Goal: Task Accomplishment & Management: Complete application form

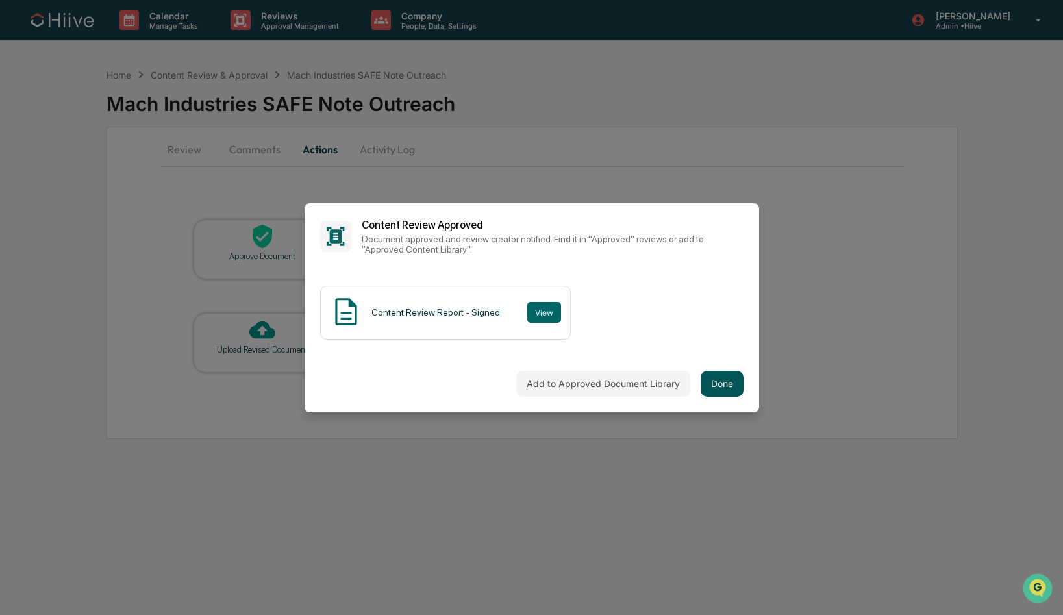
click at [720, 378] on button "Done" at bounding box center [721, 384] width 43 height 26
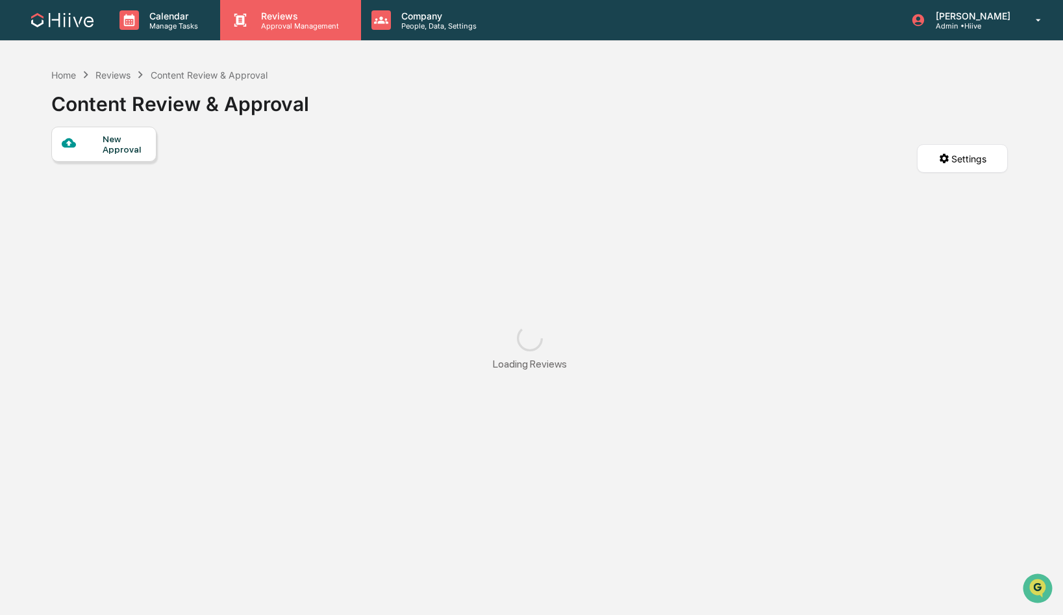
click at [280, 28] on p "Approval Management" at bounding box center [298, 25] width 95 height 9
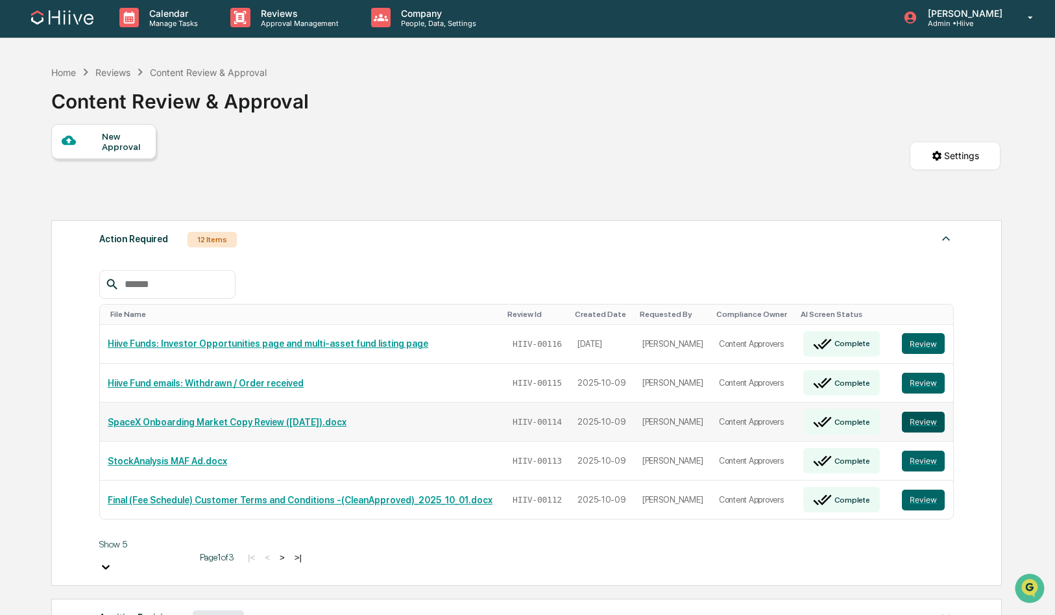
click at [916, 412] on button "Review" at bounding box center [923, 422] width 43 height 21
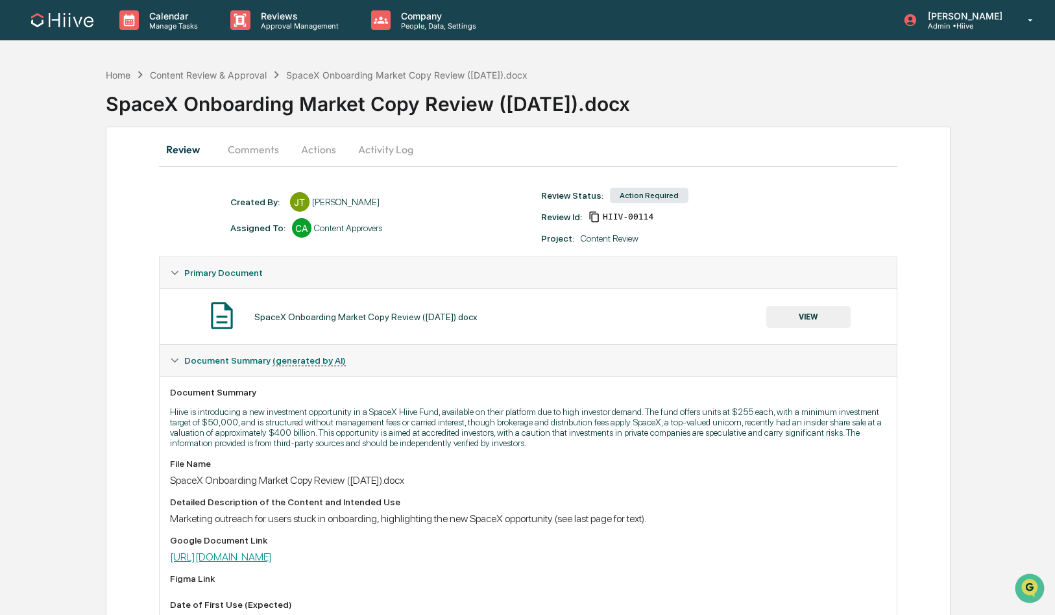
click at [272, 558] on link "https://docs.google.com/document/d/1Z4afpc-wi2B1ZZrzNKdMv3JReHzBegV2avudfTzaJAE…" at bounding box center [221, 556] width 102 height 12
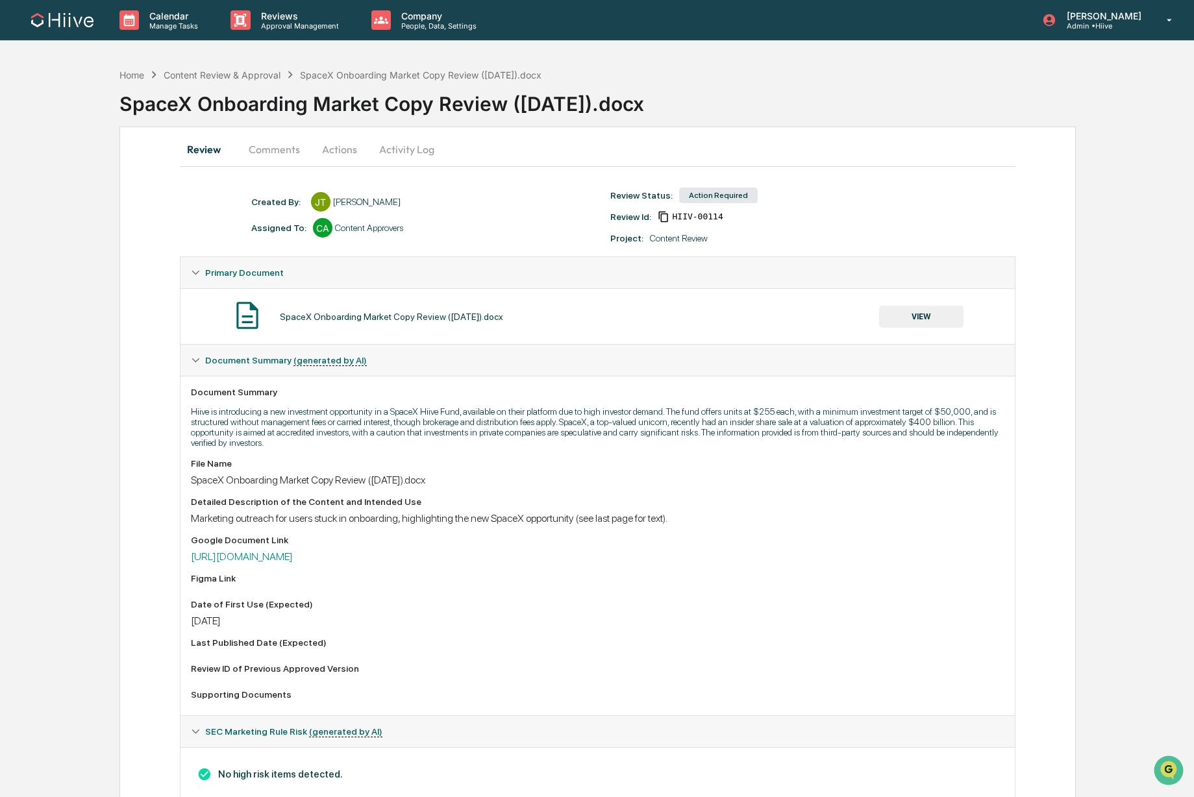
click at [290, 152] on button "Comments" at bounding box center [274, 149] width 72 height 31
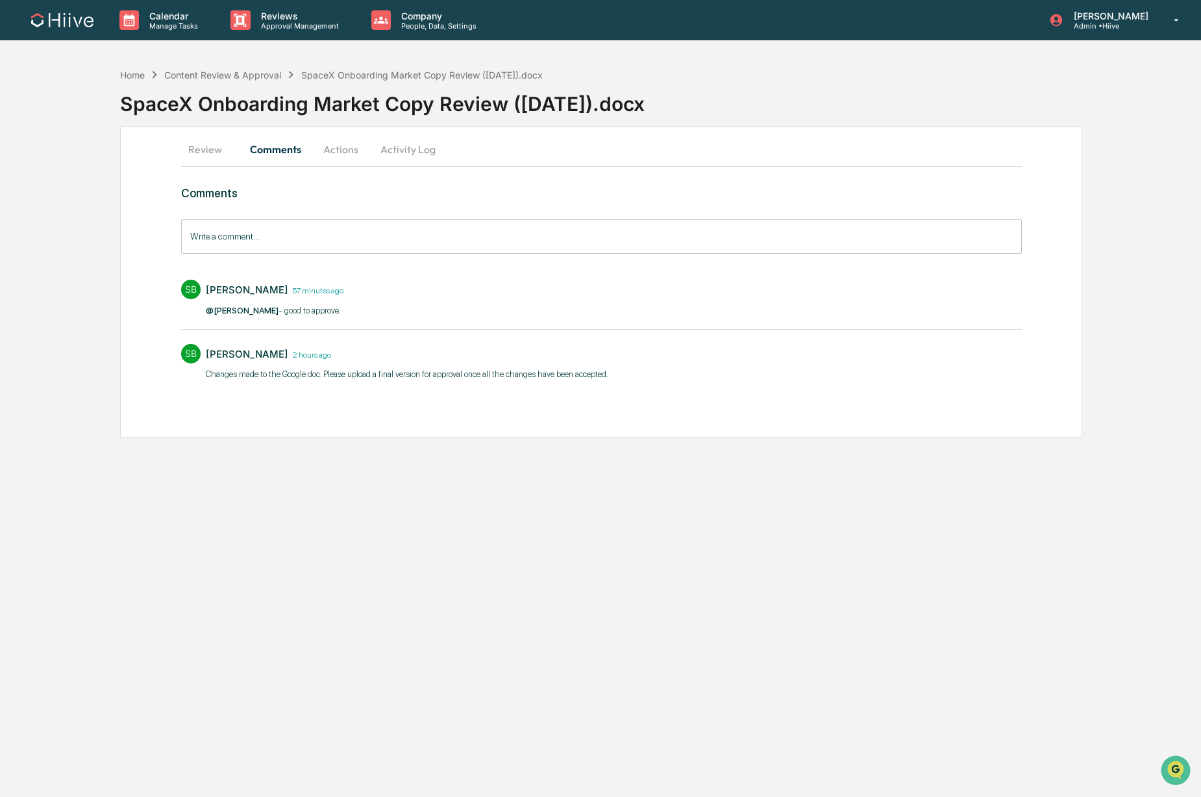
click at [347, 153] on button "Actions" at bounding box center [341, 149] width 58 height 31
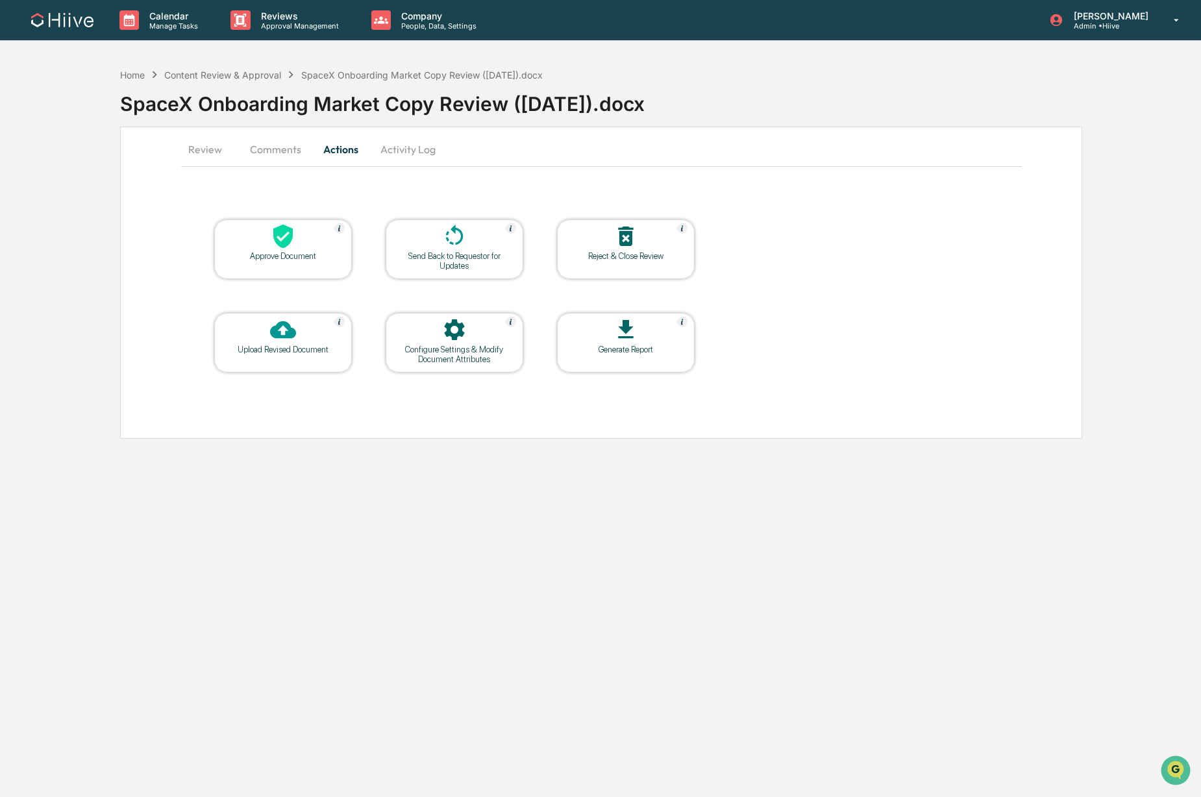
click at [268, 248] on div at bounding box center [283, 237] width 130 height 28
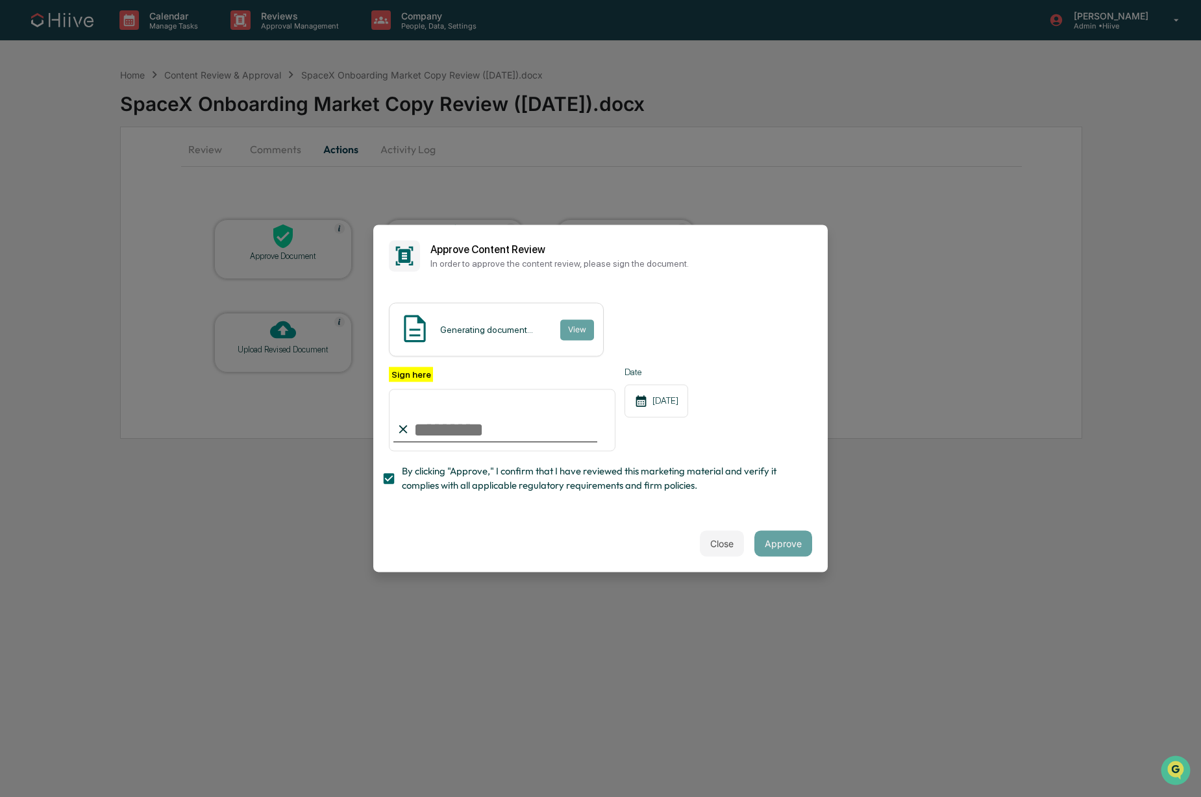
click at [459, 417] on input "Sign here" at bounding box center [502, 420] width 227 height 62
type input "**********"
click at [768, 471] on span "By clicking "Approve," I confirm that I have reviewed this marketing material a…" at bounding box center [602, 478] width 400 height 29
click at [719, 467] on span "By clicking "Approve," I confirm that I have reviewed this marketing material a…" at bounding box center [602, 478] width 400 height 29
click at [763, 531] on button "Approve" at bounding box center [783, 544] width 58 height 26
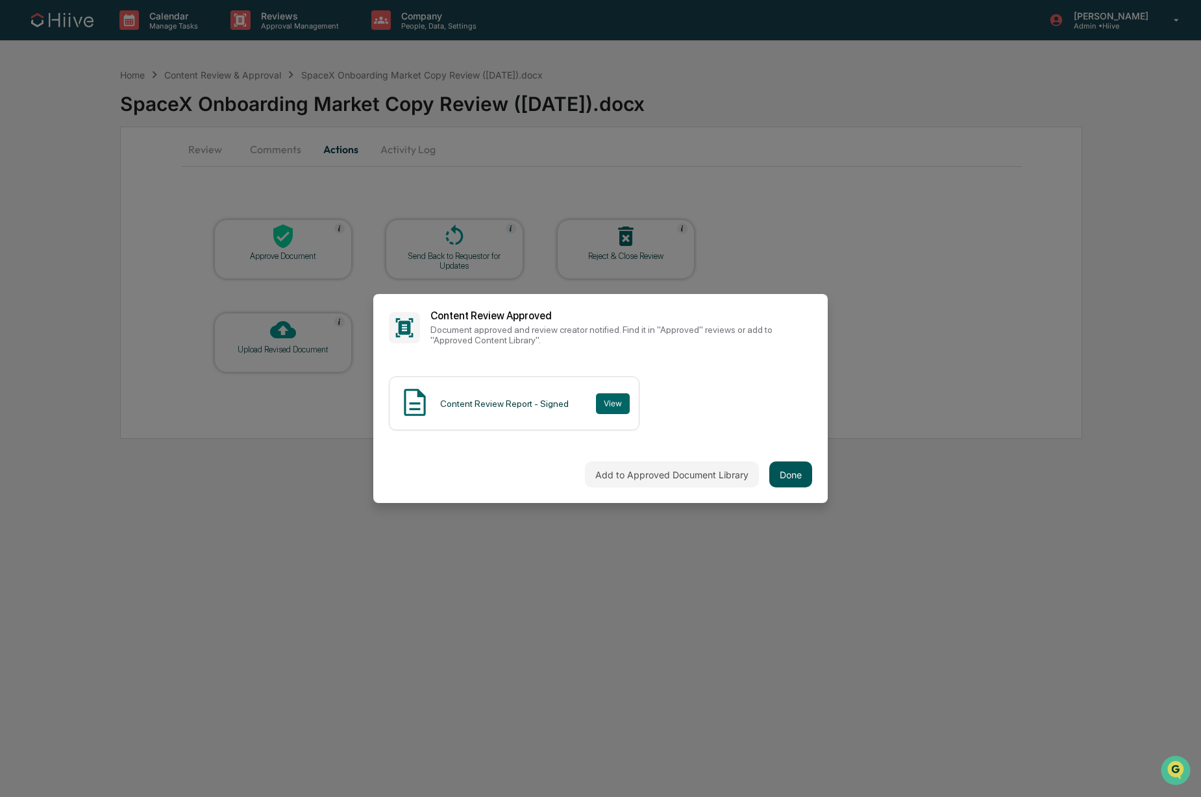
click at [786, 471] on button "Done" at bounding box center [790, 474] width 43 height 26
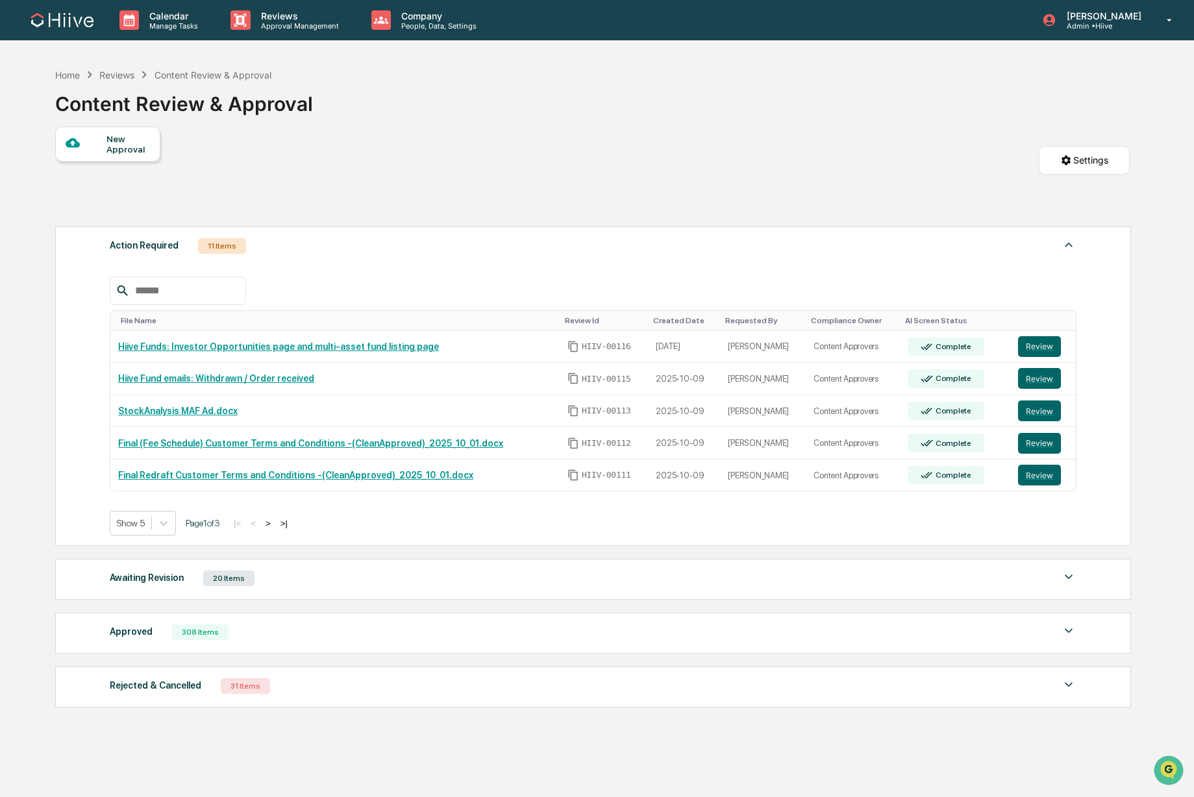
click at [443, 169] on div "New Approval Settings" at bounding box center [592, 173] width 1074 height 93
click at [1047, 413] on button "Review" at bounding box center [1039, 410] width 43 height 21
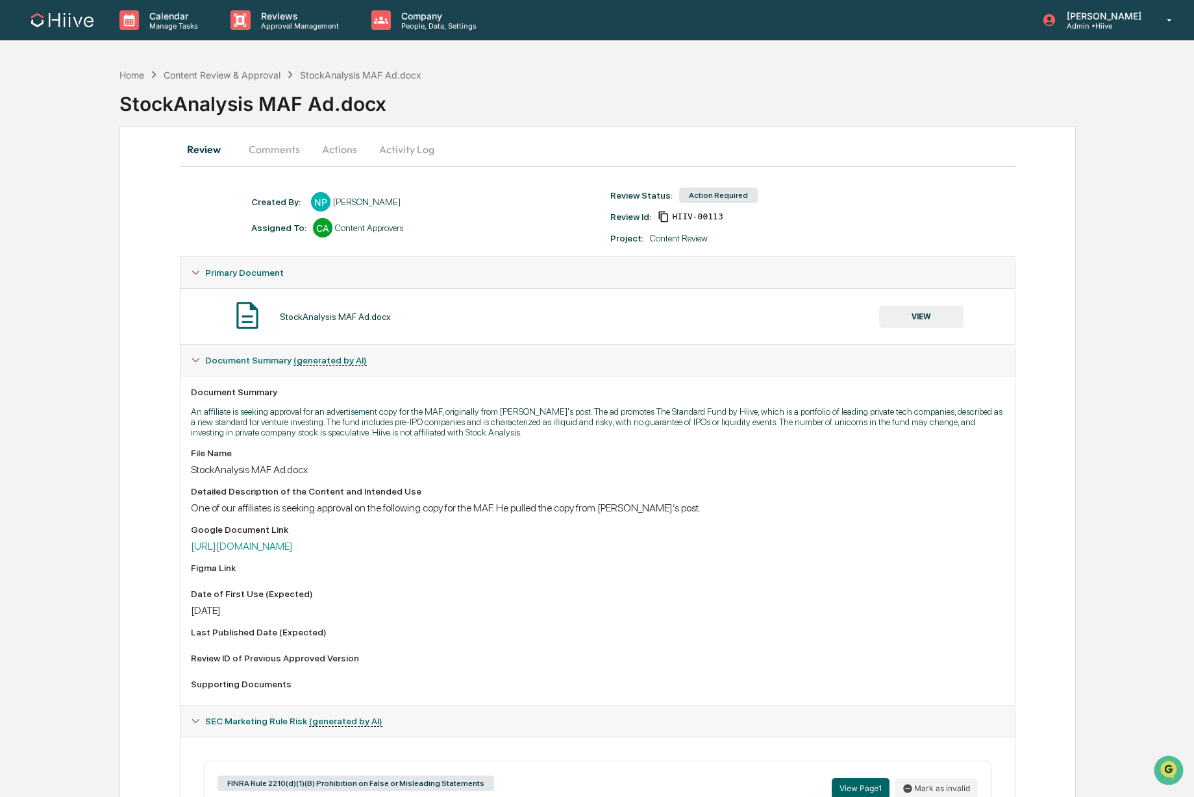
click at [264, 146] on button "Comments" at bounding box center [274, 149] width 72 height 31
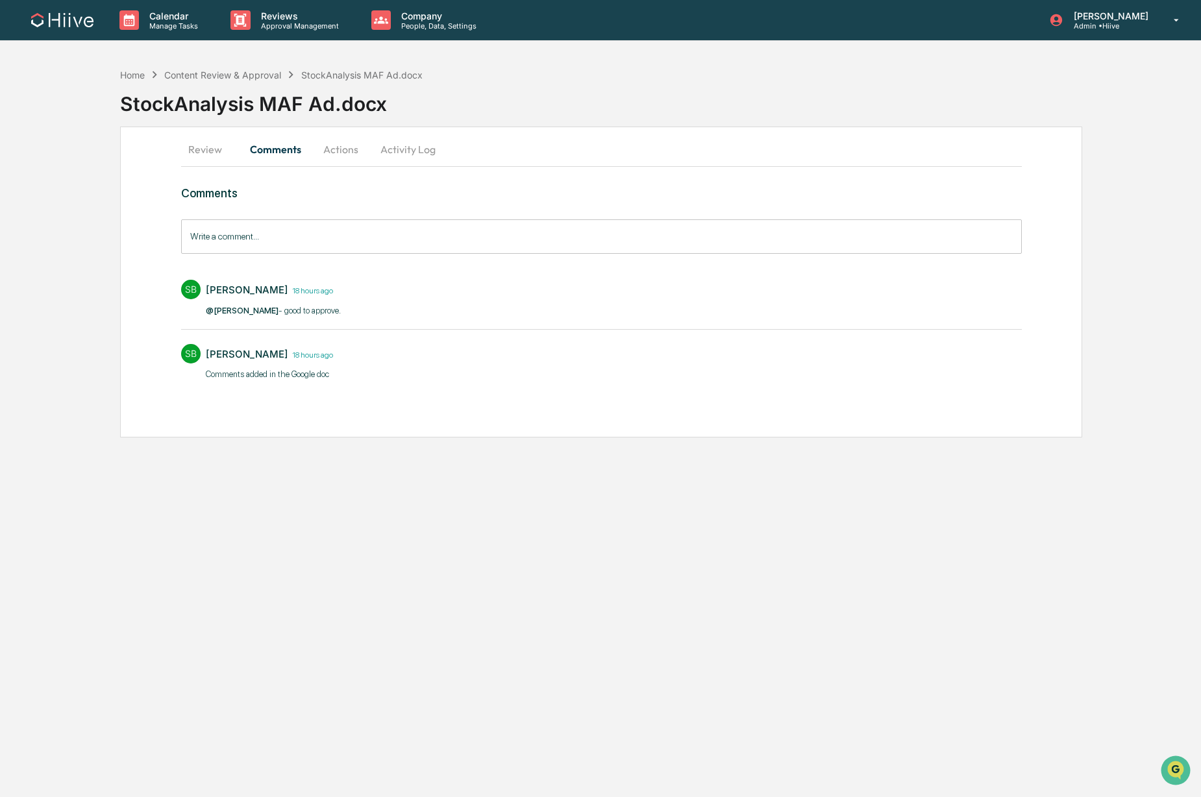
click at [189, 161] on button "Review" at bounding box center [210, 149] width 58 height 31
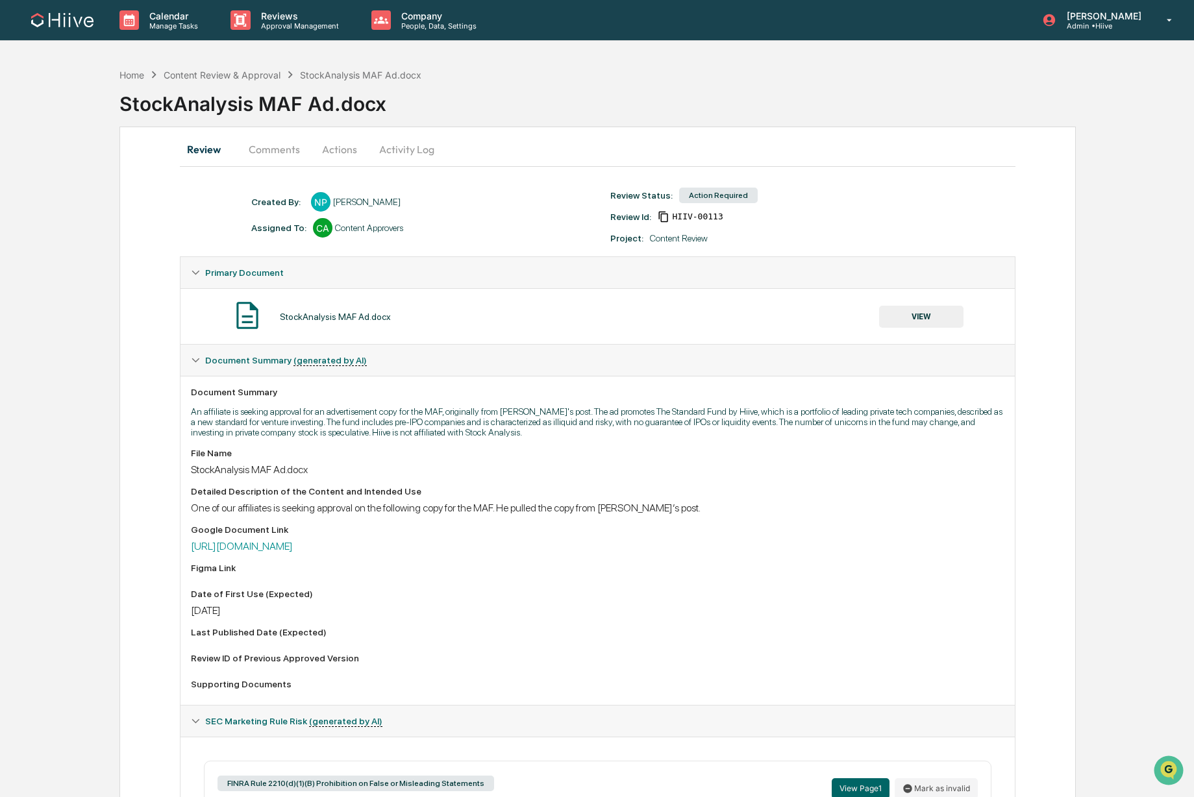
click at [911, 314] on button "VIEW" at bounding box center [921, 317] width 84 height 22
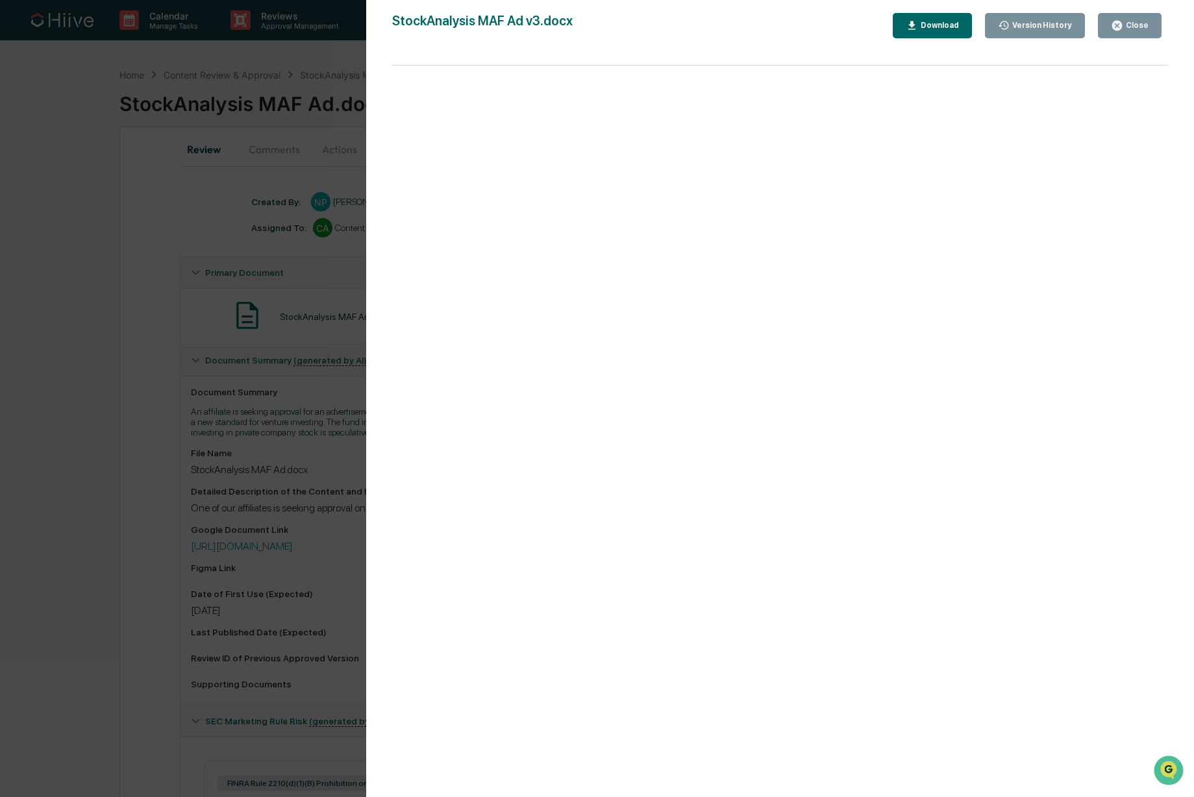
drag, startPoint x: 130, startPoint y: 510, endPoint x: 97, endPoint y: 264, distance: 248.9
click at [130, 510] on div "Version History 10/09/2025, 10:41 PM Nathan Prescott 10/09/2025, 10:32 PM Natha…" at bounding box center [597, 398] width 1194 height 797
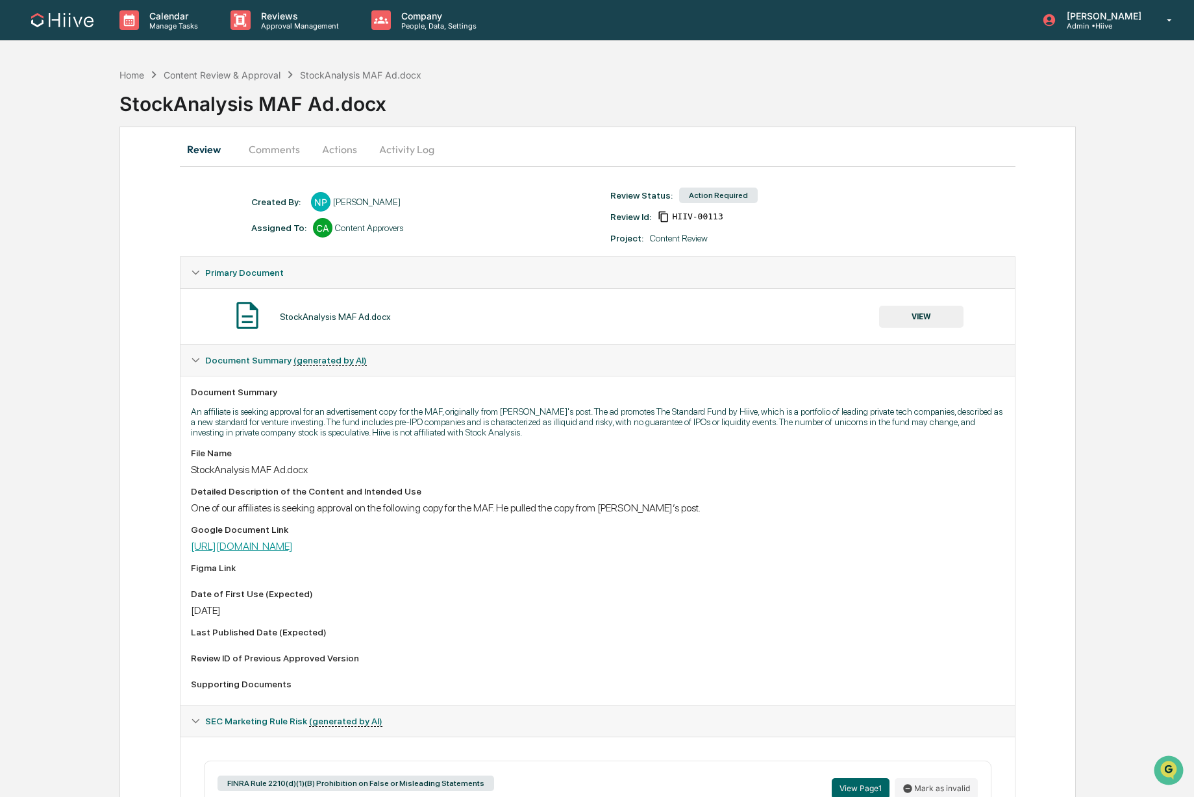
click at [280, 552] on link "https://docs.google.com/document/d/1mSWaCnHqy7SFR_nusO0_xBmv_gxakQJS8zvbHVaaj9w…" at bounding box center [242, 546] width 102 height 12
click at [927, 319] on button "VIEW" at bounding box center [921, 317] width 84 height 22
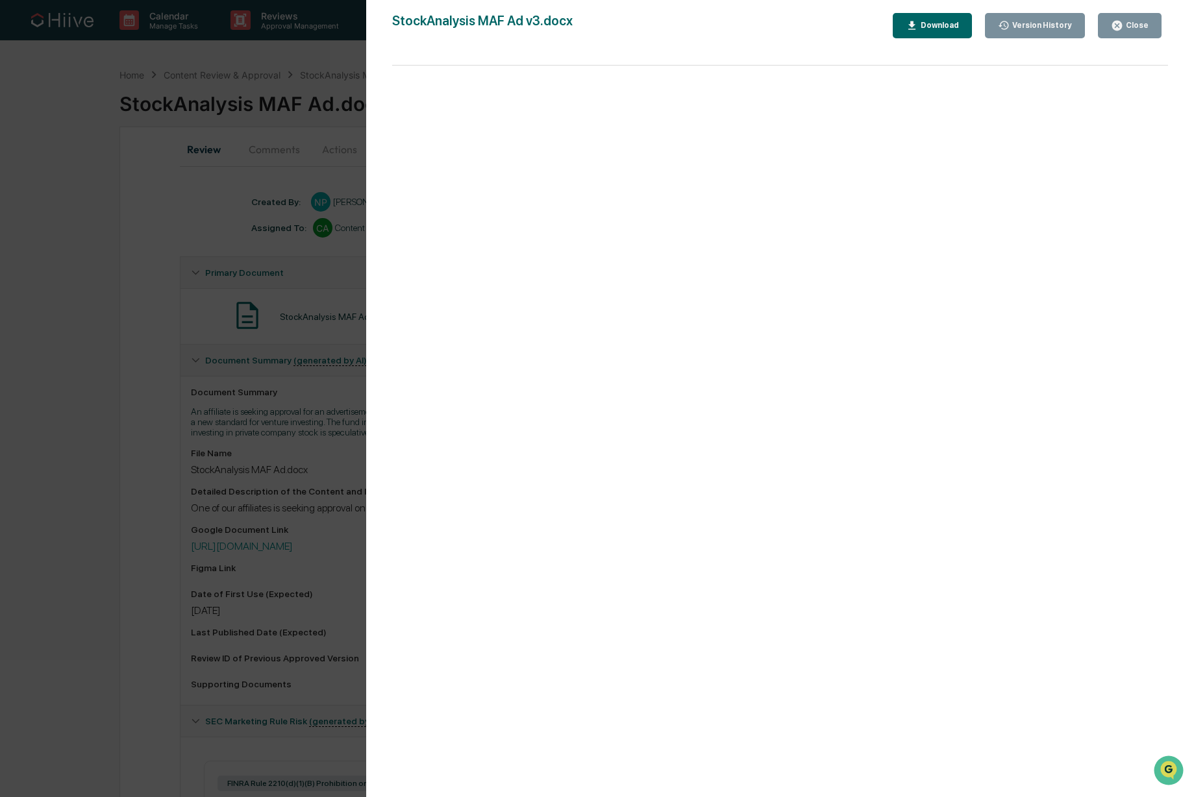
click at [243, 428] on div "Version History 10/09/2025, 10:41 PM Nathan Prescott 10/09/2025, 10:32 PM Natha…" at bounding box center [597, 398] width 1194 height 797
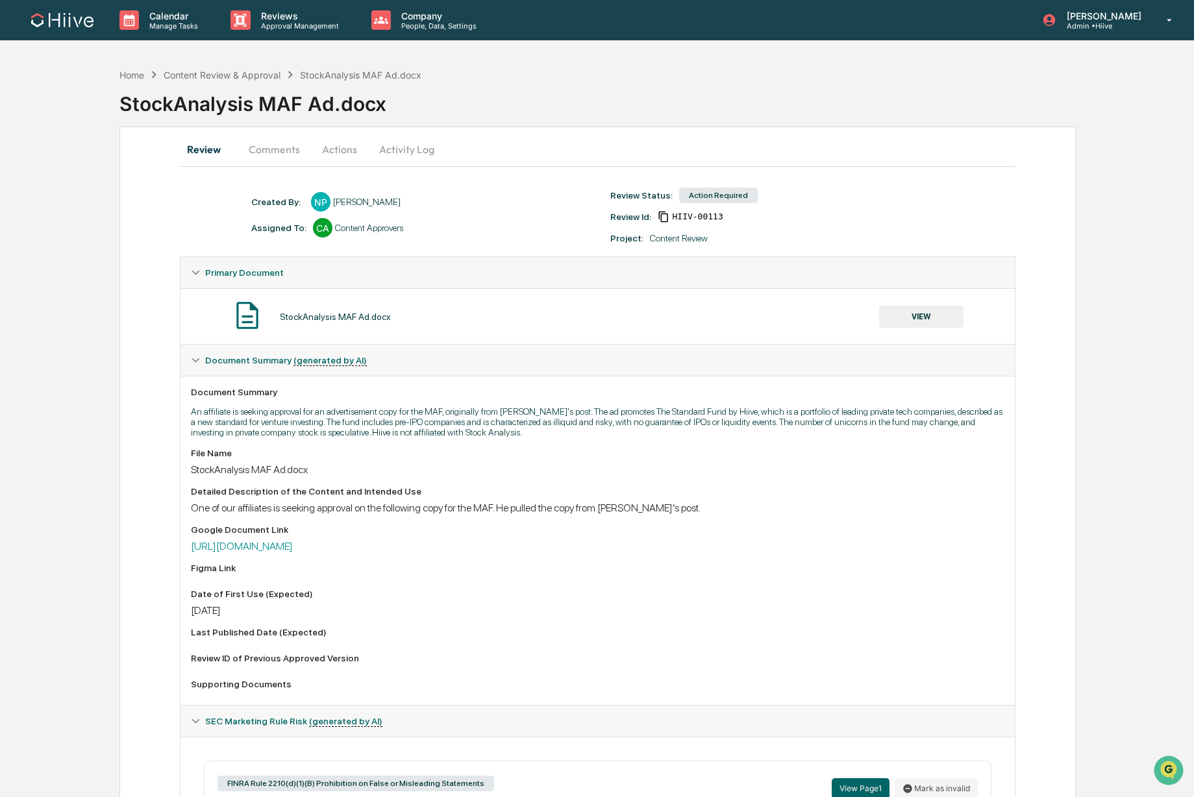
click at [349, 149] on button "Actions" at bounding box center [339, 149] width 58 height 31
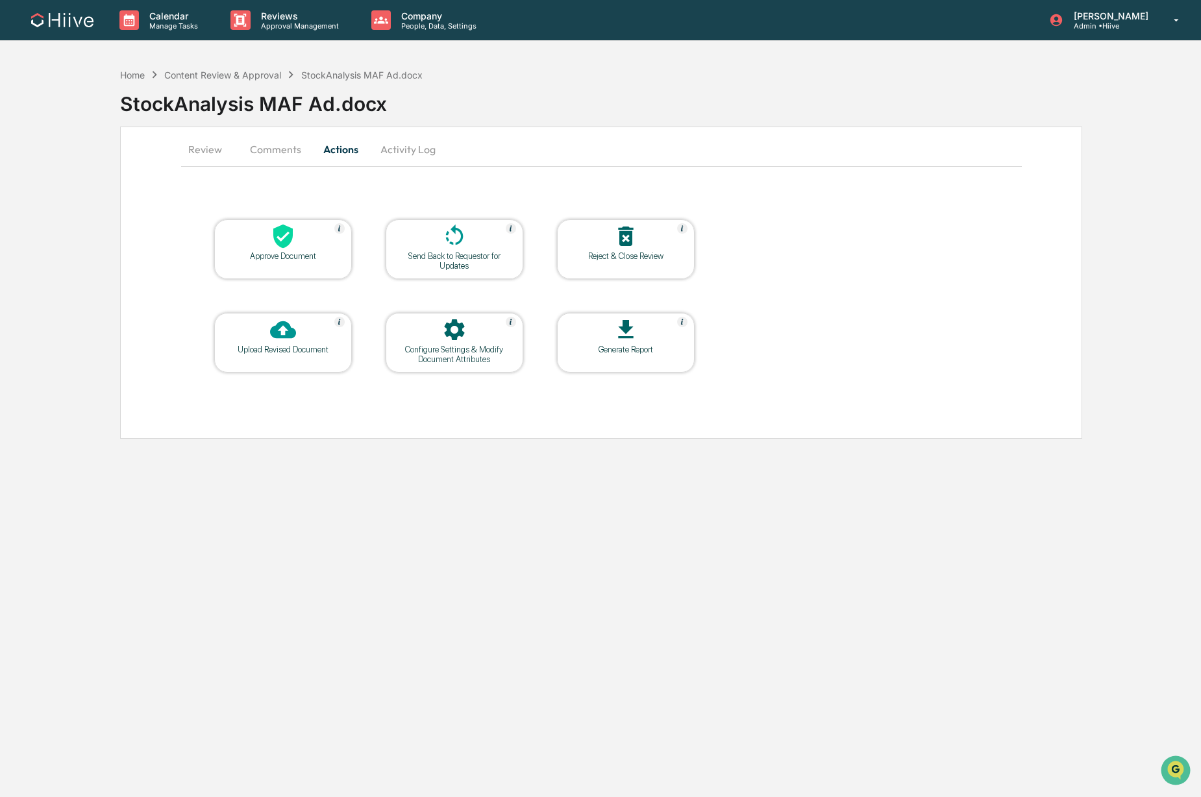
click at [249, 264] on div "Approve Document" at bounding box center [283, 249] width 138 height 60
click at [264, 156] on button "Comments" at bounding box center [276, 149] width 72 height 31
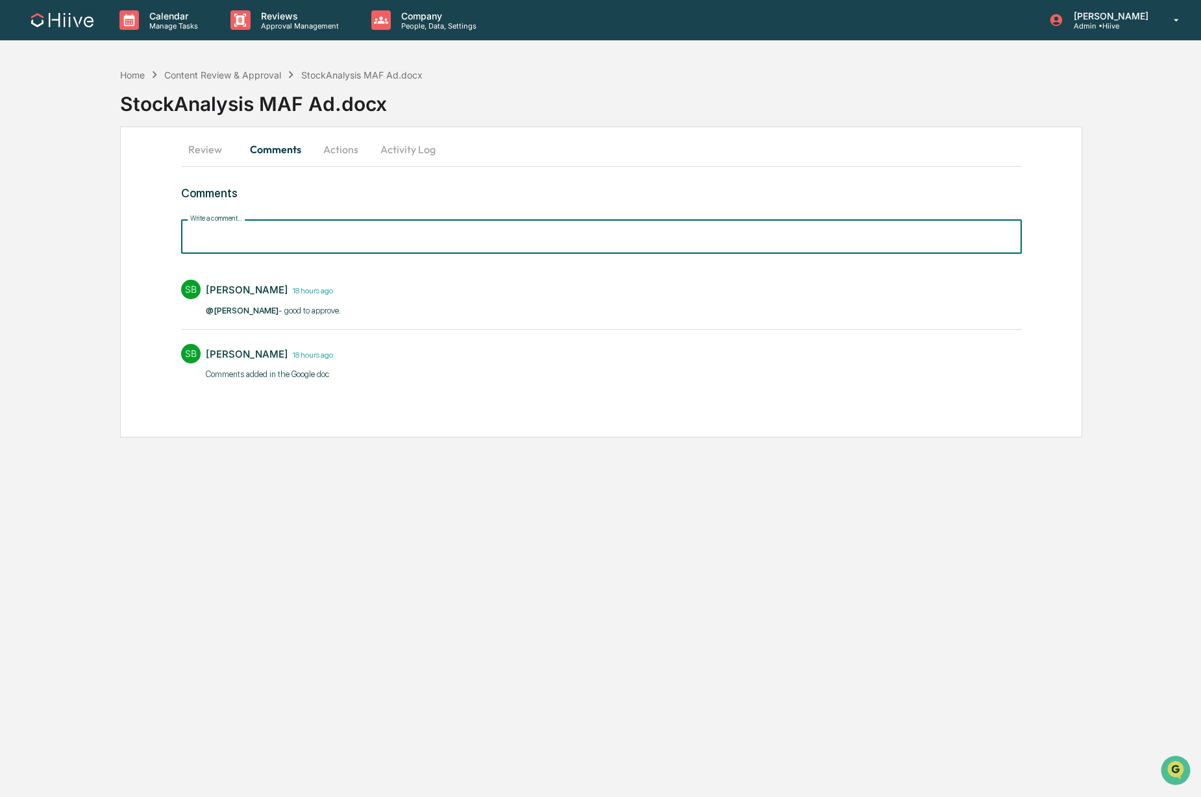
click at [274, 245] on input "Write a comment..." at bounding box center [601, 236] width 841 height 34
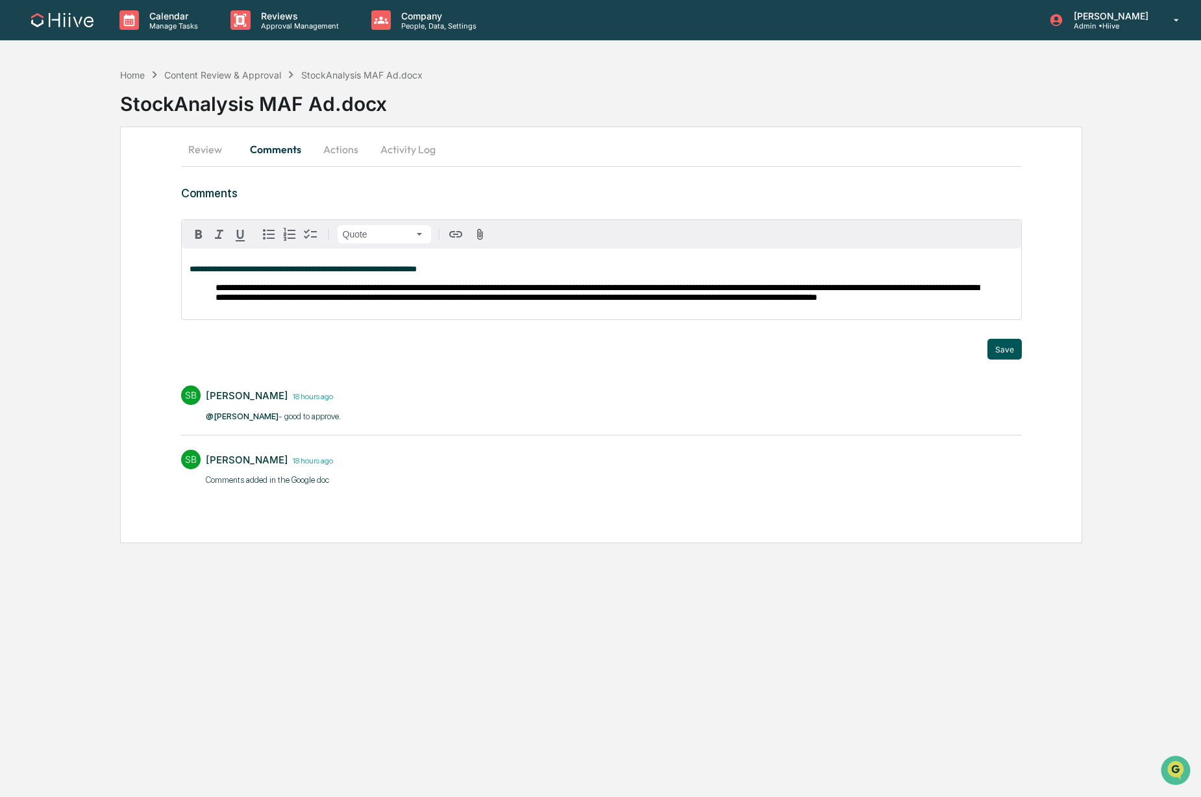
click at [1000, 360] on button "Save" at bounding box center [1004, 349] width 34 height 21
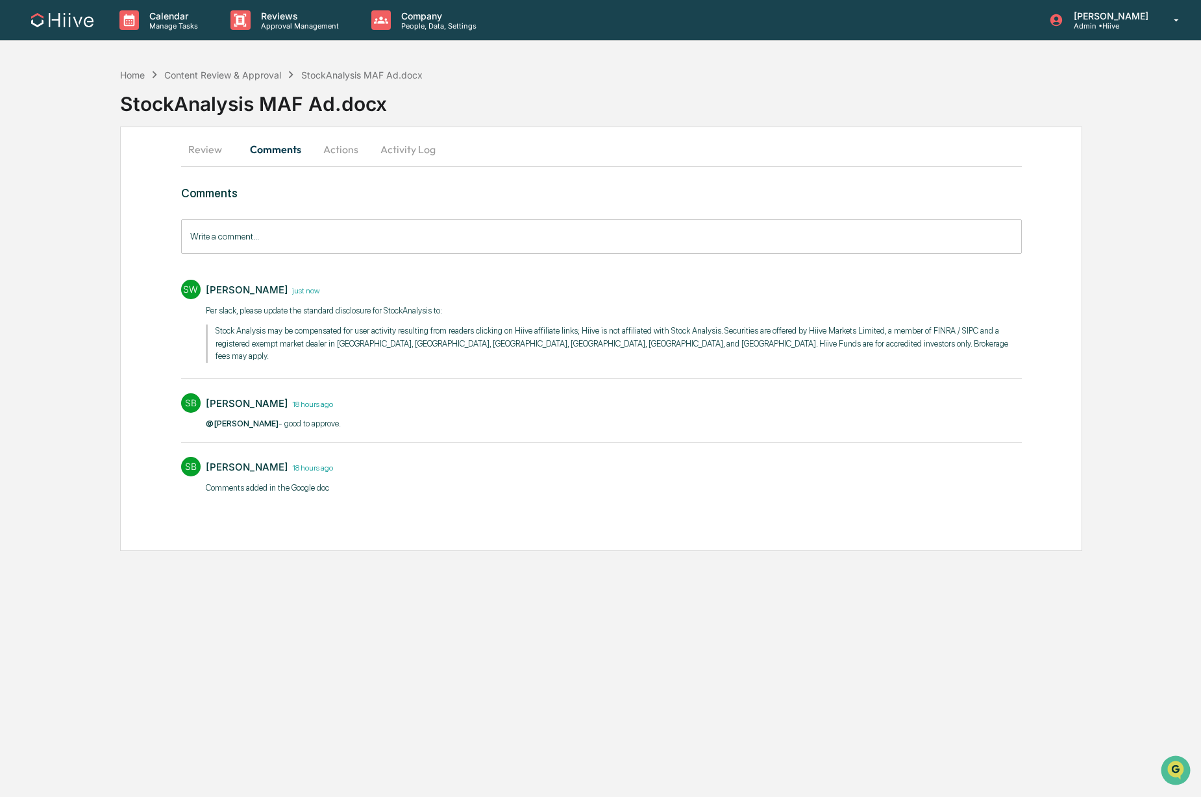
click at [336, 138] on button "Actions" at bounding box center [341, 149] width 58 height 31
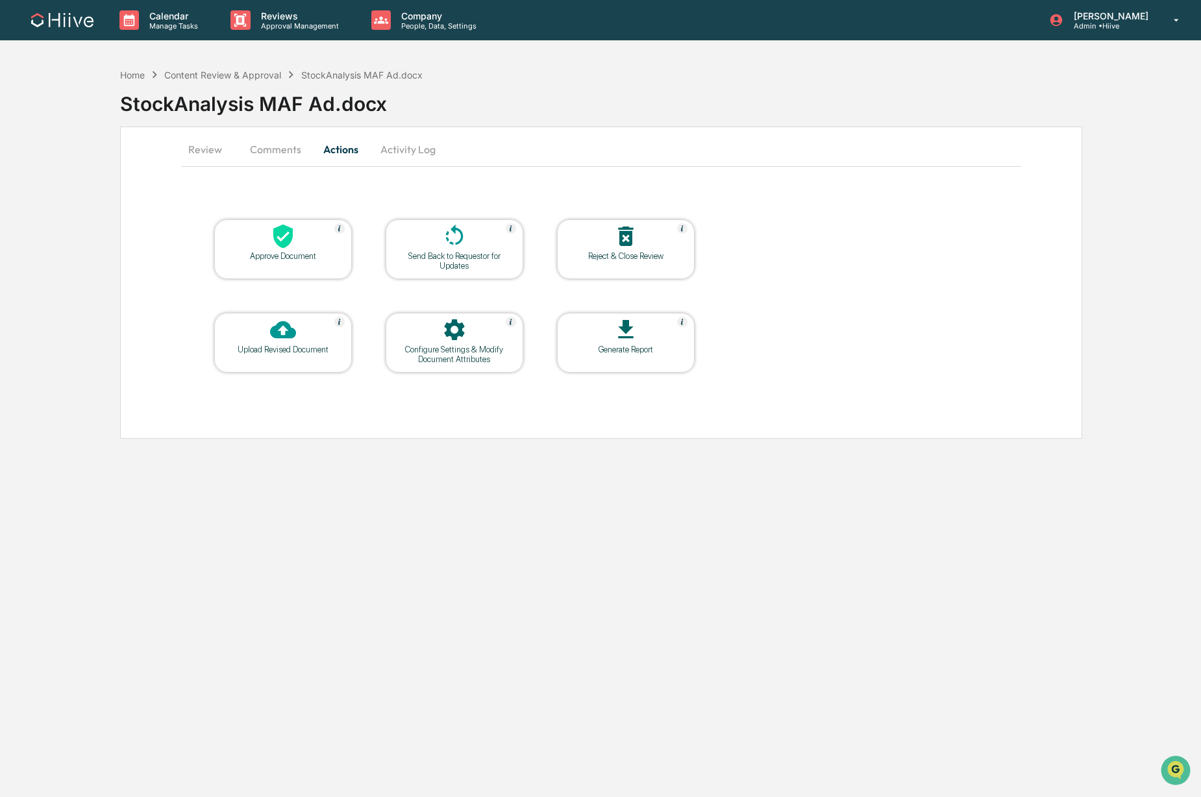
click at [406, 348] on div "Configure Settings & Modify Document Attributes" at bounding box center [454, 354] width 117 height 19
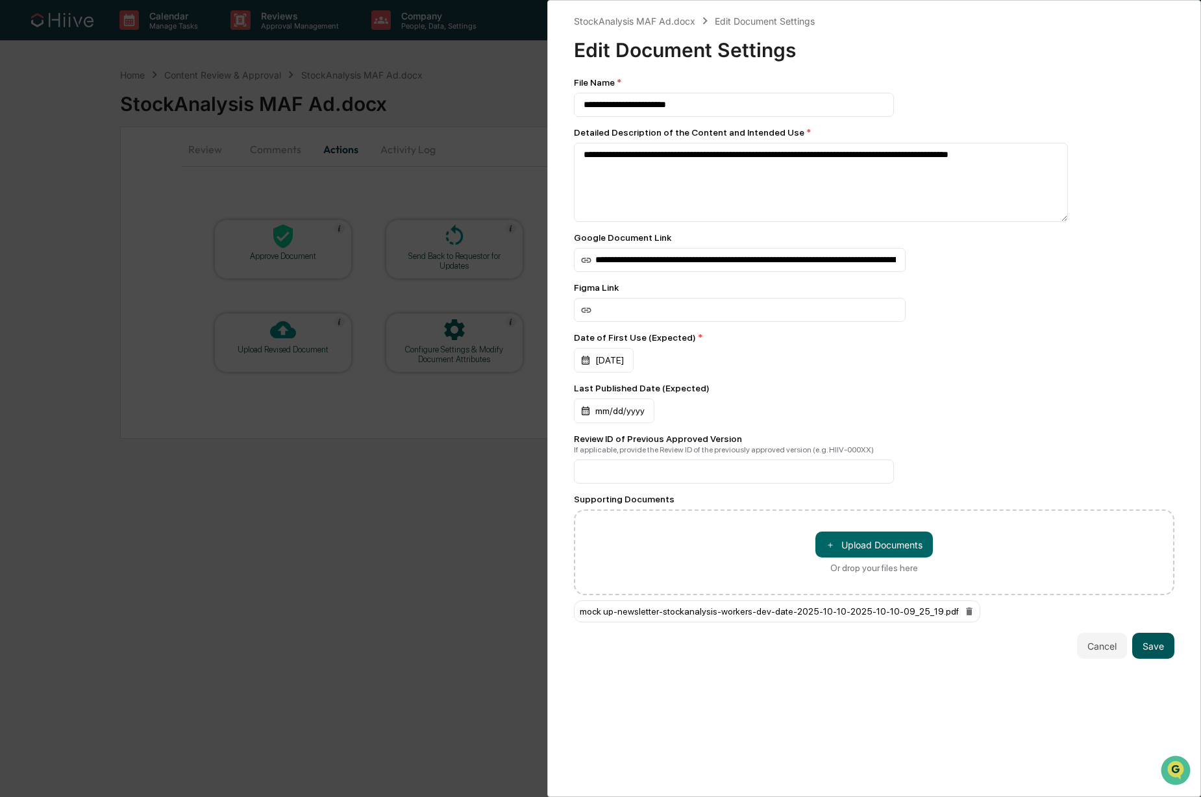
click at [1151, 658] on button "Save" at bounding box center [1153, 646] width 42 height 26
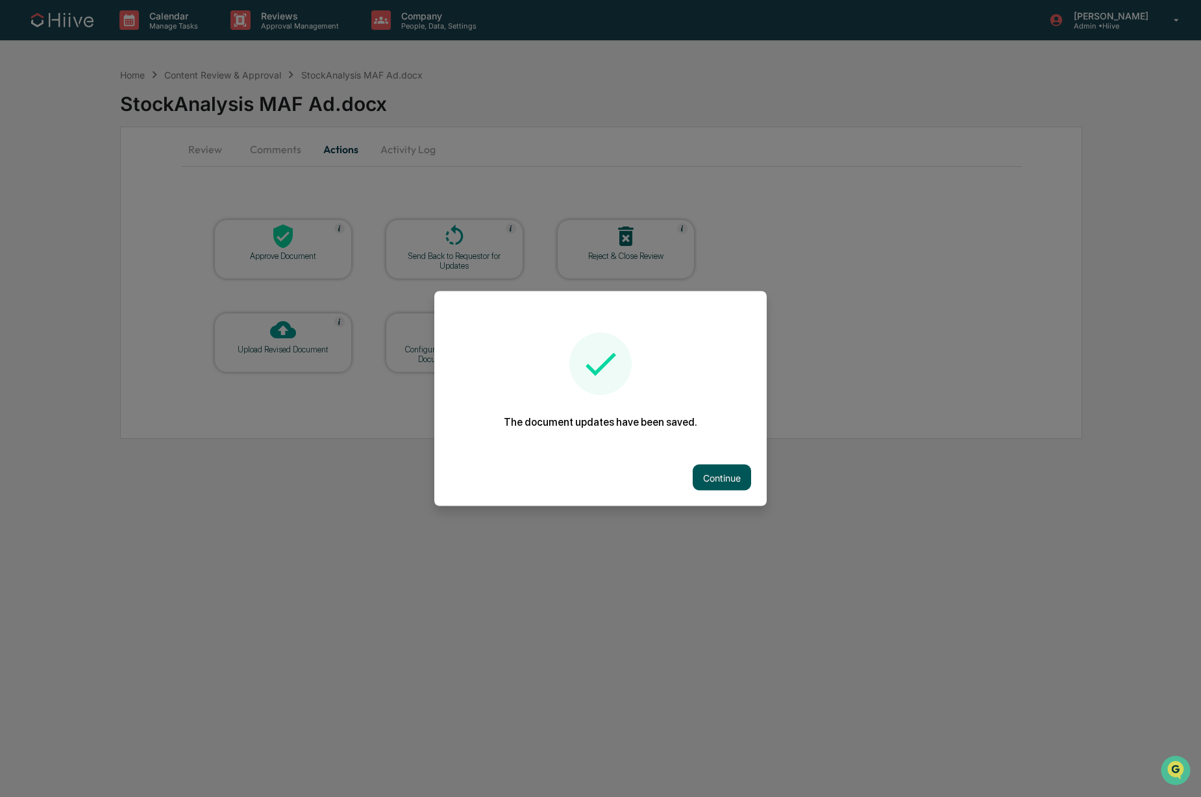
click at [704, 473] on button "Continue" at bounding box center [722, 478] width 58 height 26
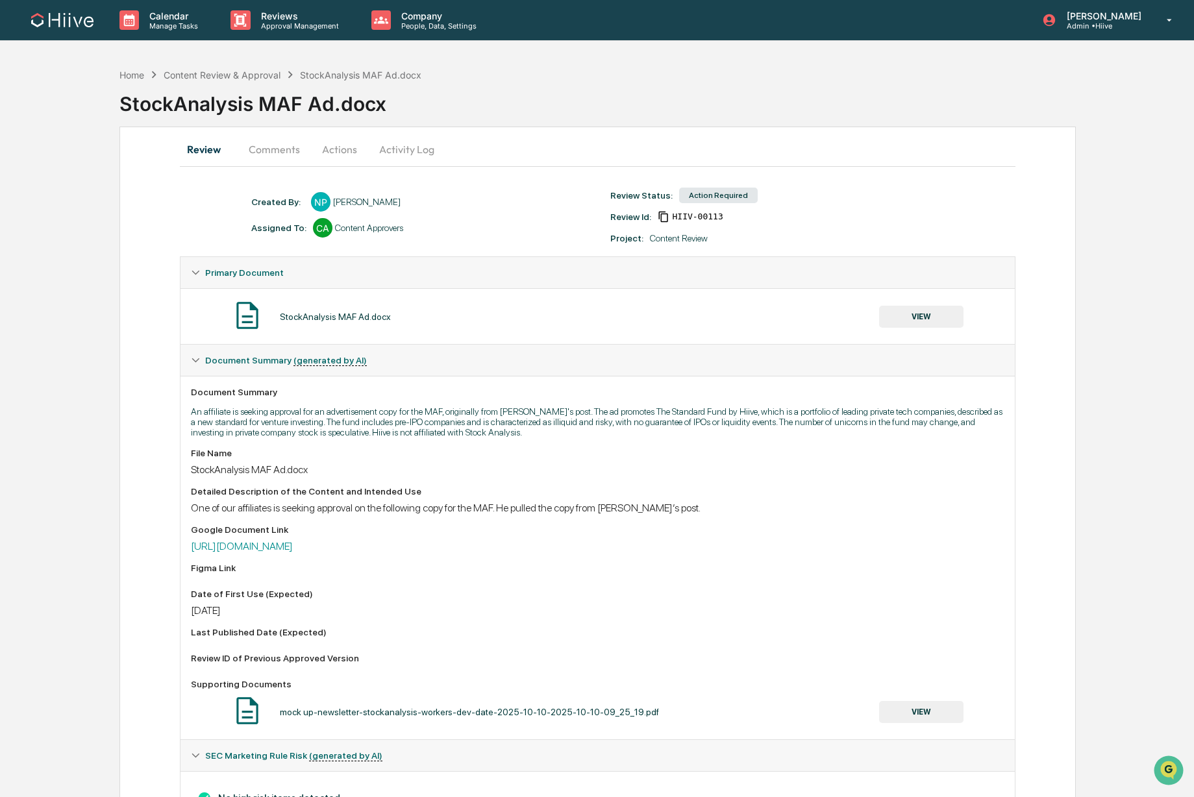
click at [326, 152] on button "Actions" at bounding box center [339, 149] width 58 height 31
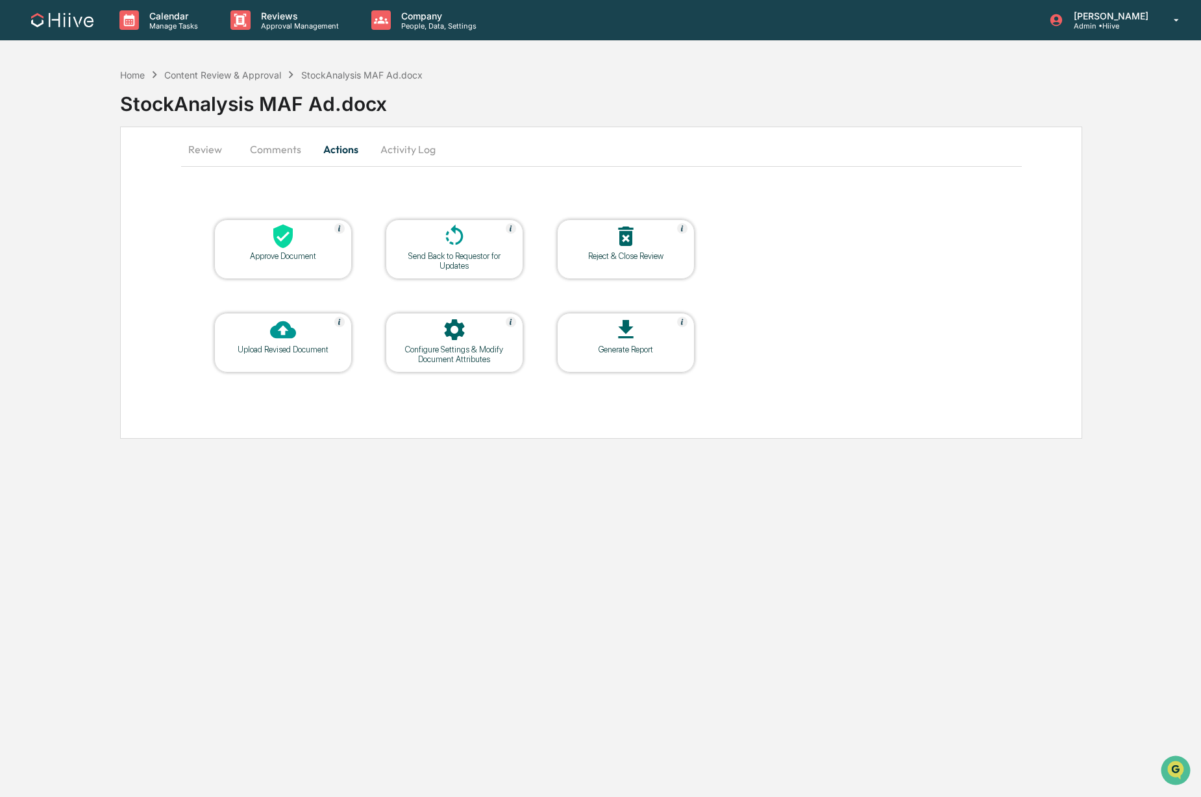
click at [271, 247] on icon at bounding box center [283, 236] width 26 height 26
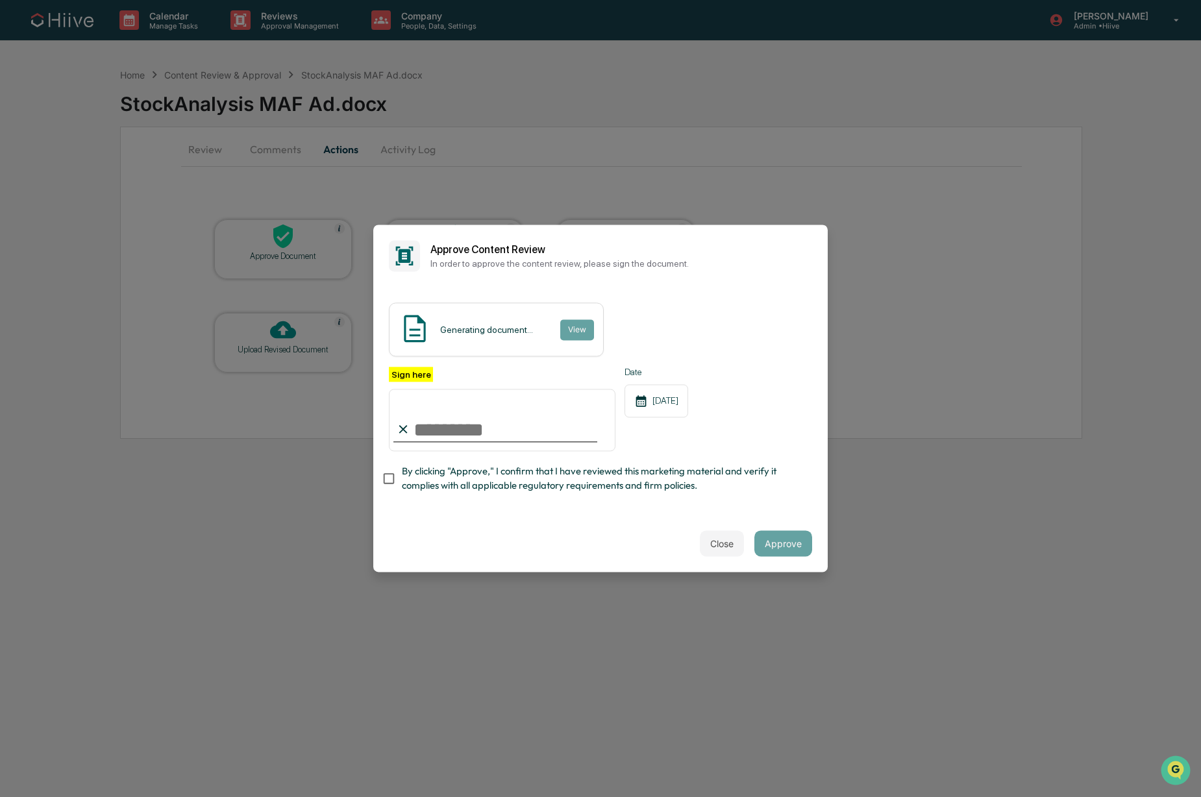
click at [524, 426] on input "Sign here" at bounding box center [502, 420] width 227 height 62
click at [0, 796] on com-1password-button at bounding box center [0, 797] width 0 height 0
type input "**********"
click at [462, 479] on span "By clicking "Approve," I confirm that I have reviewed this marketing material a…" at bounding box center [602, 478] width 400 height 29
click at [775, 535] on button "Approve" at bounding box center [783, 544] width 58 height 26
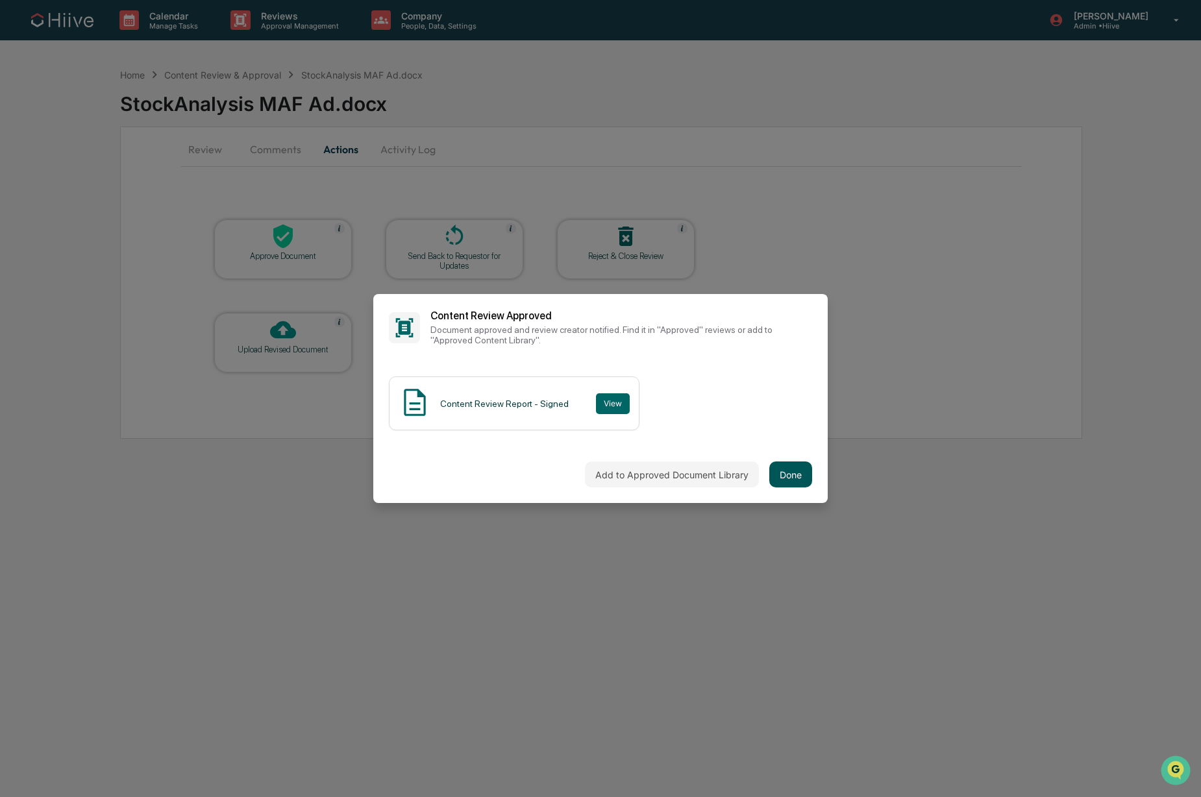
click at [769, 480] on button "Done" at bounding box center [790, 474] width 43 height 26
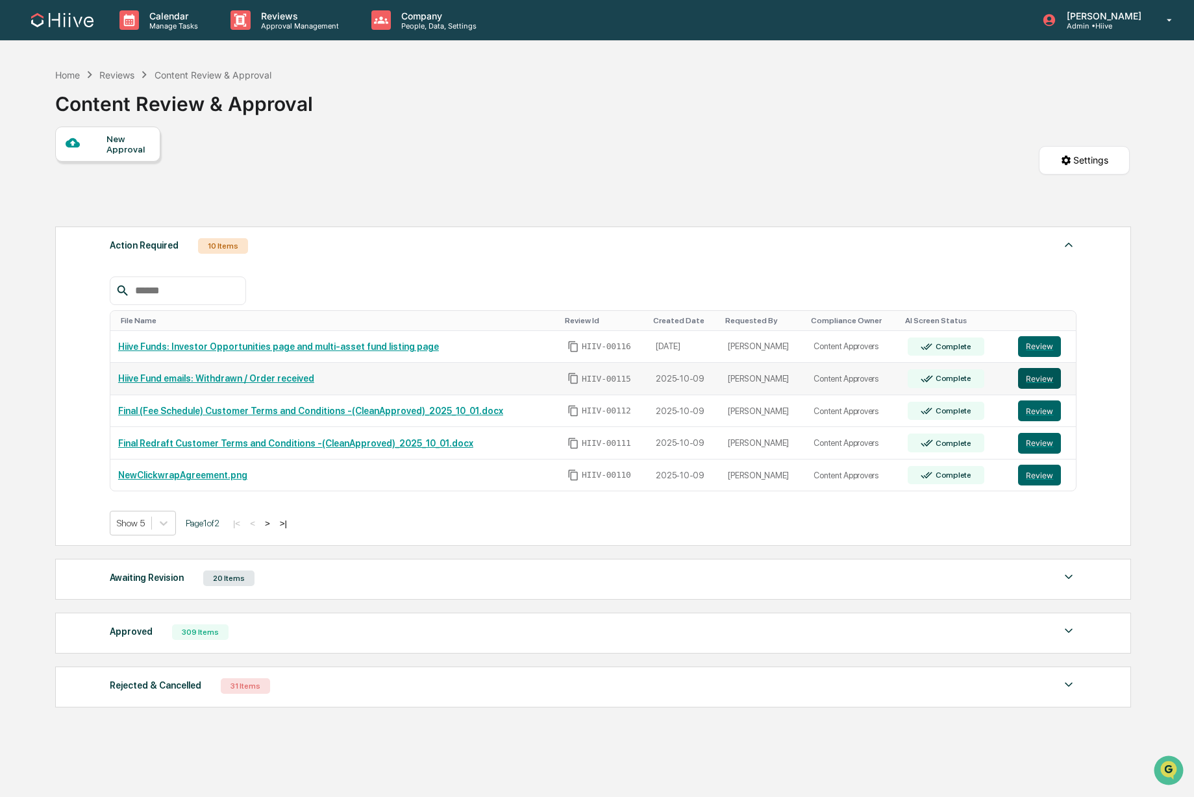
click at [1039, 383] on button "Review" at bounding box center [1039, 378] width 43 height 21
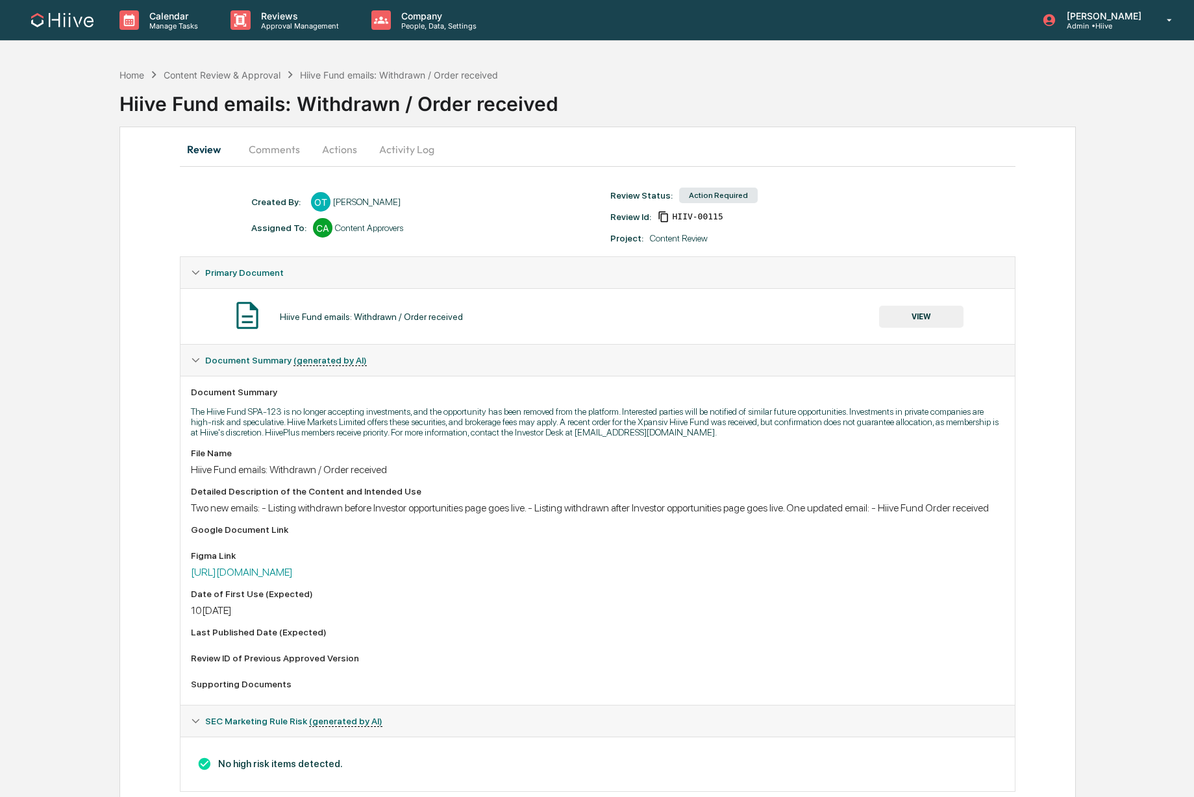
click at [918, 319] on button "VIEW" at bounding box center [921, 317] width 84 height 22
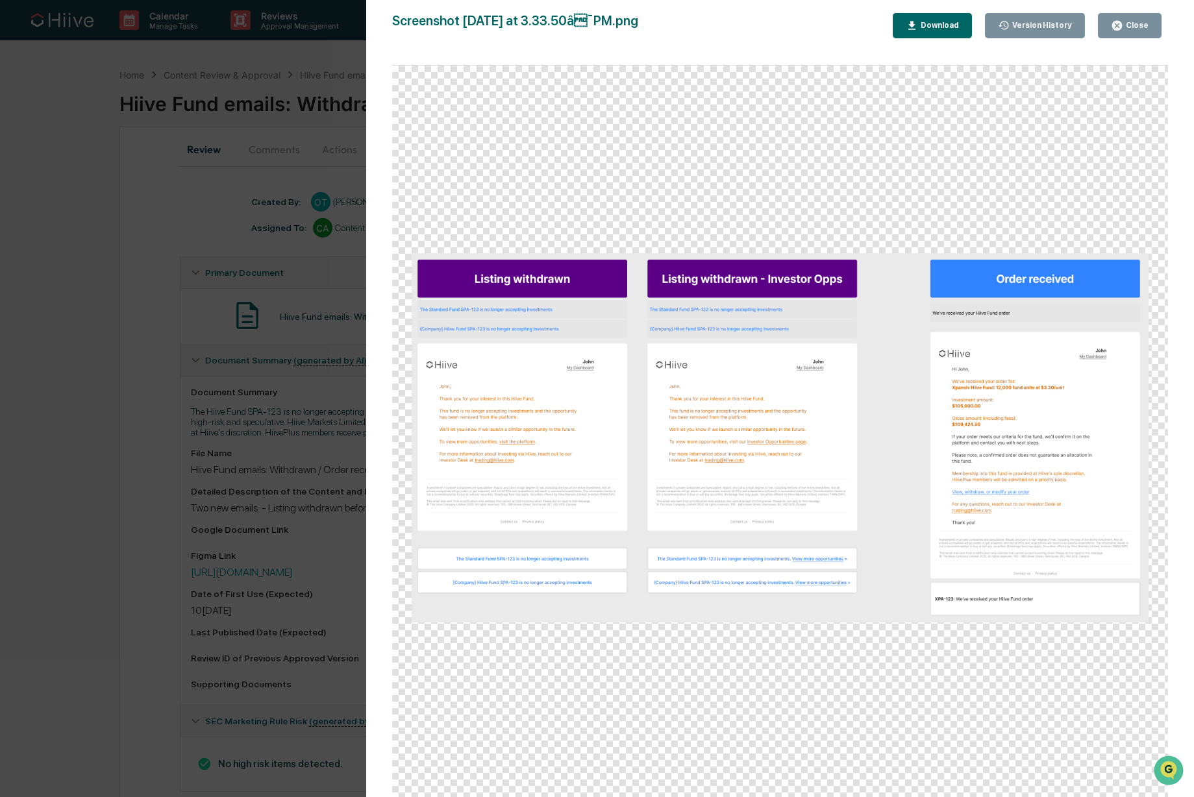
click at [82, 482] on div "Version History 1[DATE]0:33 PM[PERSON_NAME] 1[DATE]9:57 PM[PERSON_NAME] 1[DATE]…" at bounding box center [597, 398] width 1194 height 797
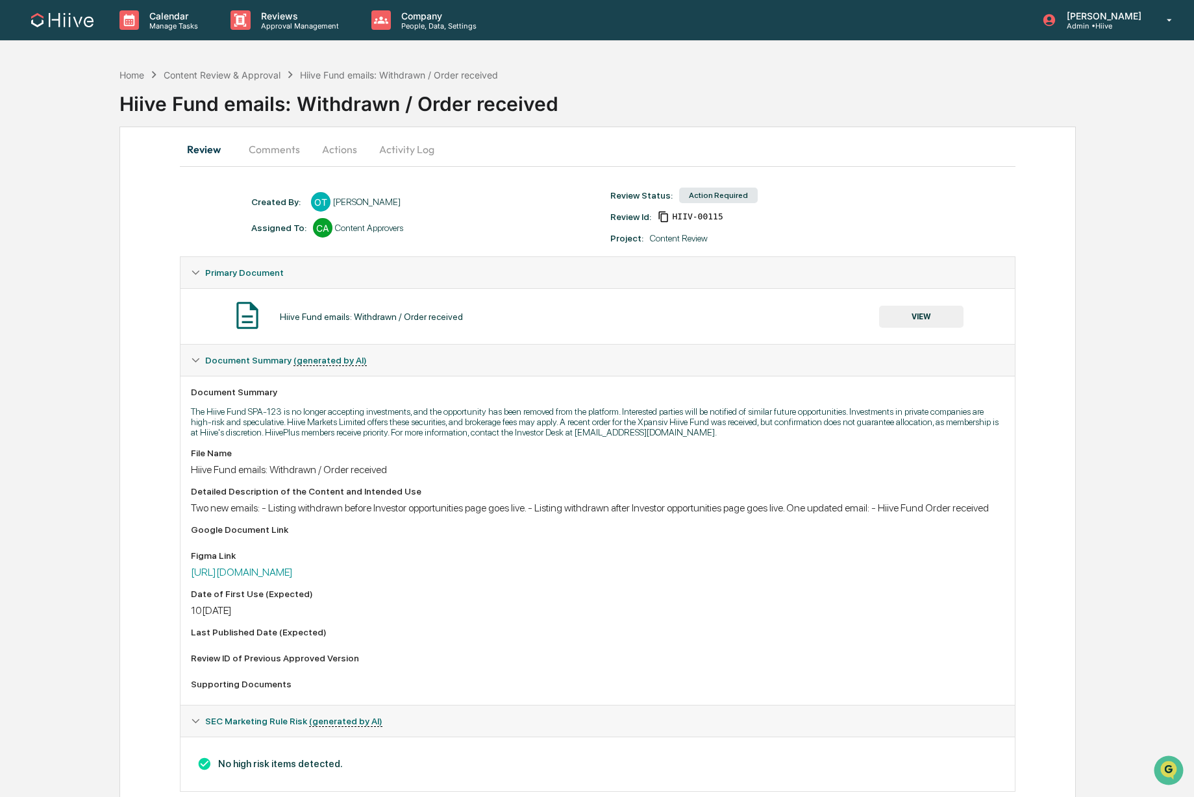
click at [330, 149] on button "Actions" at bounding box center [339, 149] width 58 height 31
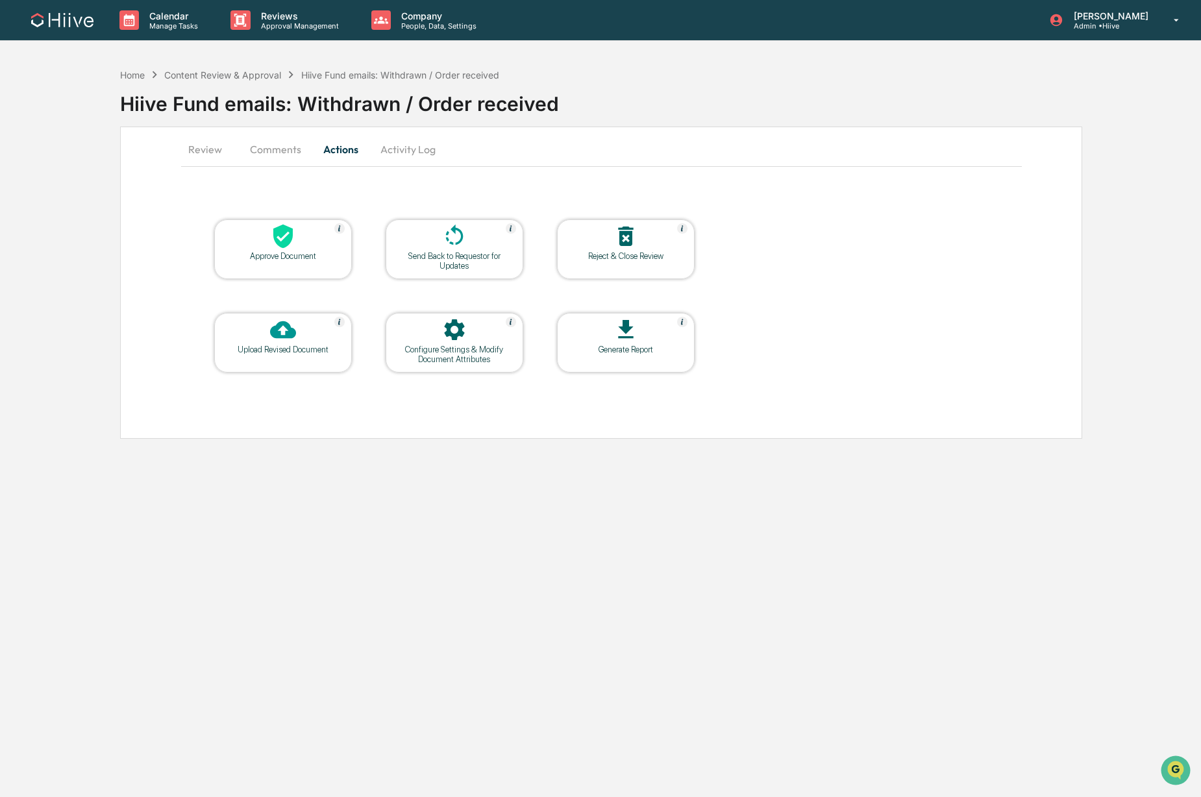
click at [293, 261] on div "Approve Document" at bounding box center [283, 256] width 117 height 10
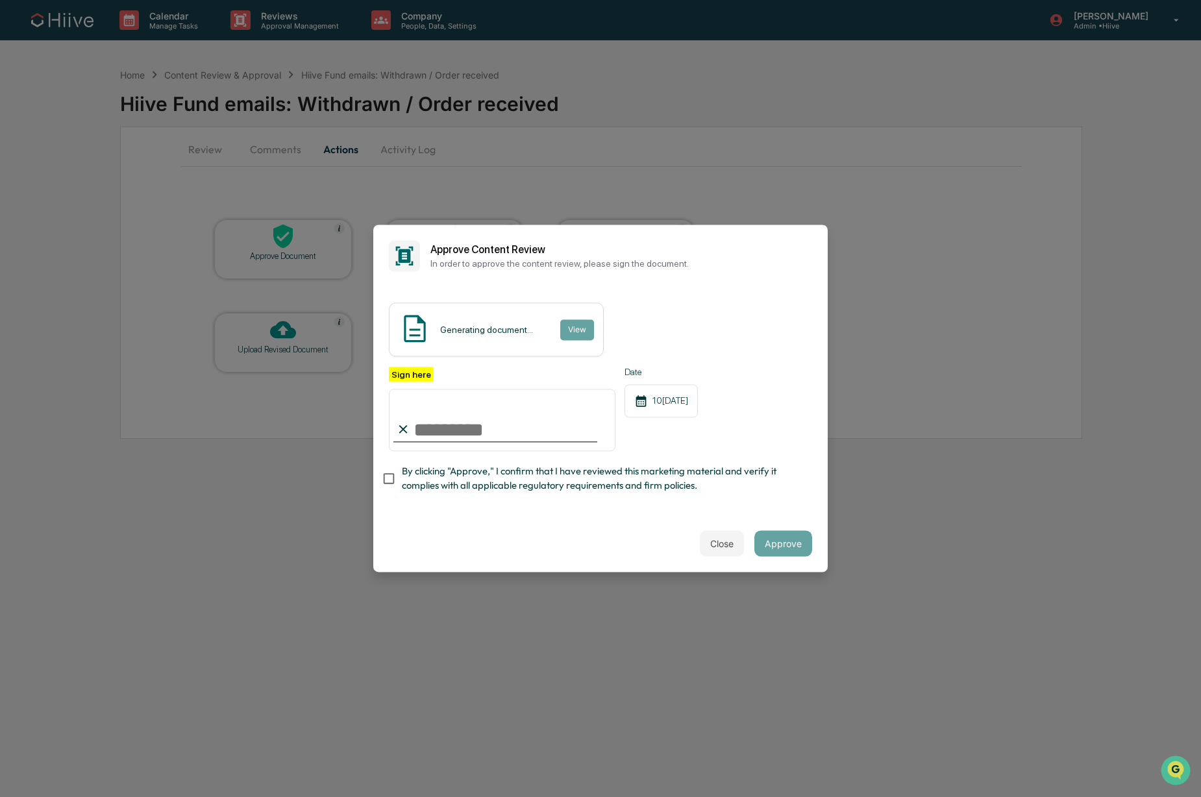
type input "**********"
click at [492, 469] on span "By clicking "Approve," I confirm that I have reviewed this marketing material a…" at bounding box center [602, 478] width 400 height 29
click at [805, 572] on div "**********" at bounding box center [600, 398] width 454 height 347
click at [776, 536] on button "Approve" at bounding box center [783, 544] width 58 height 26
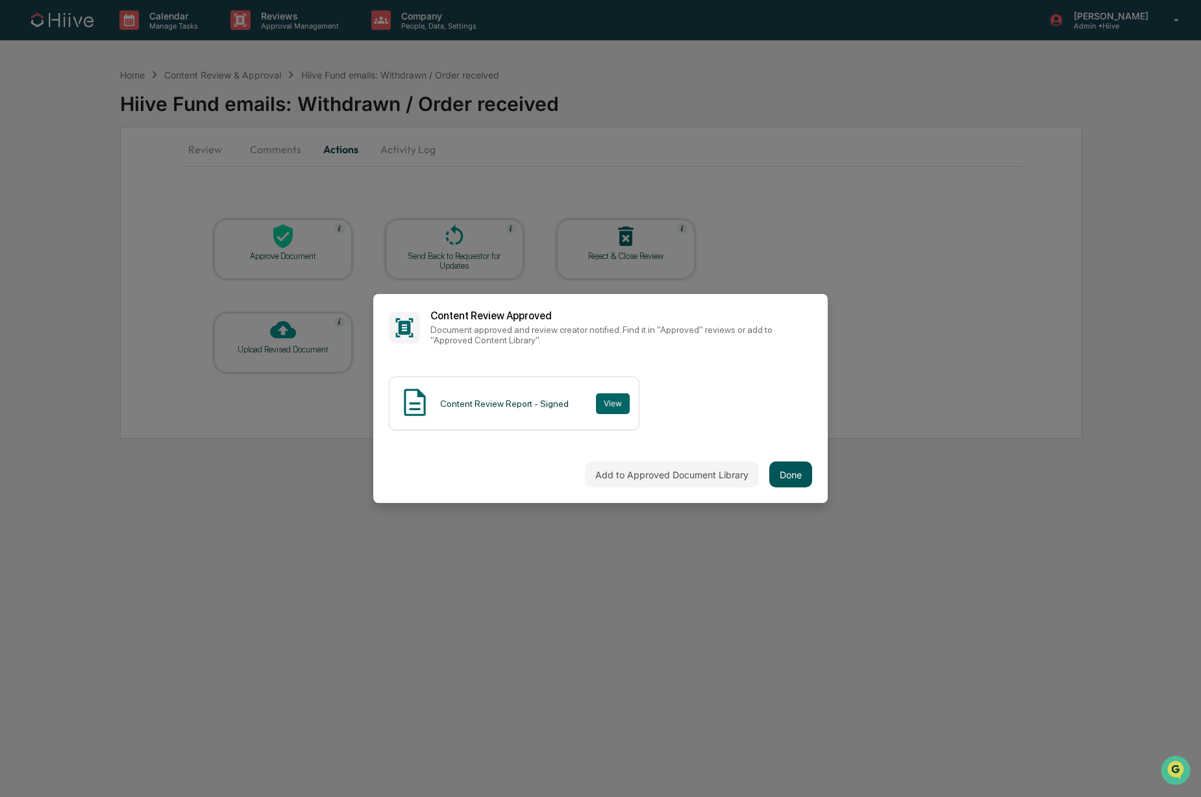
click at [781, 473] on button "Done" at bounding box center [790, 474] width 43 height 26
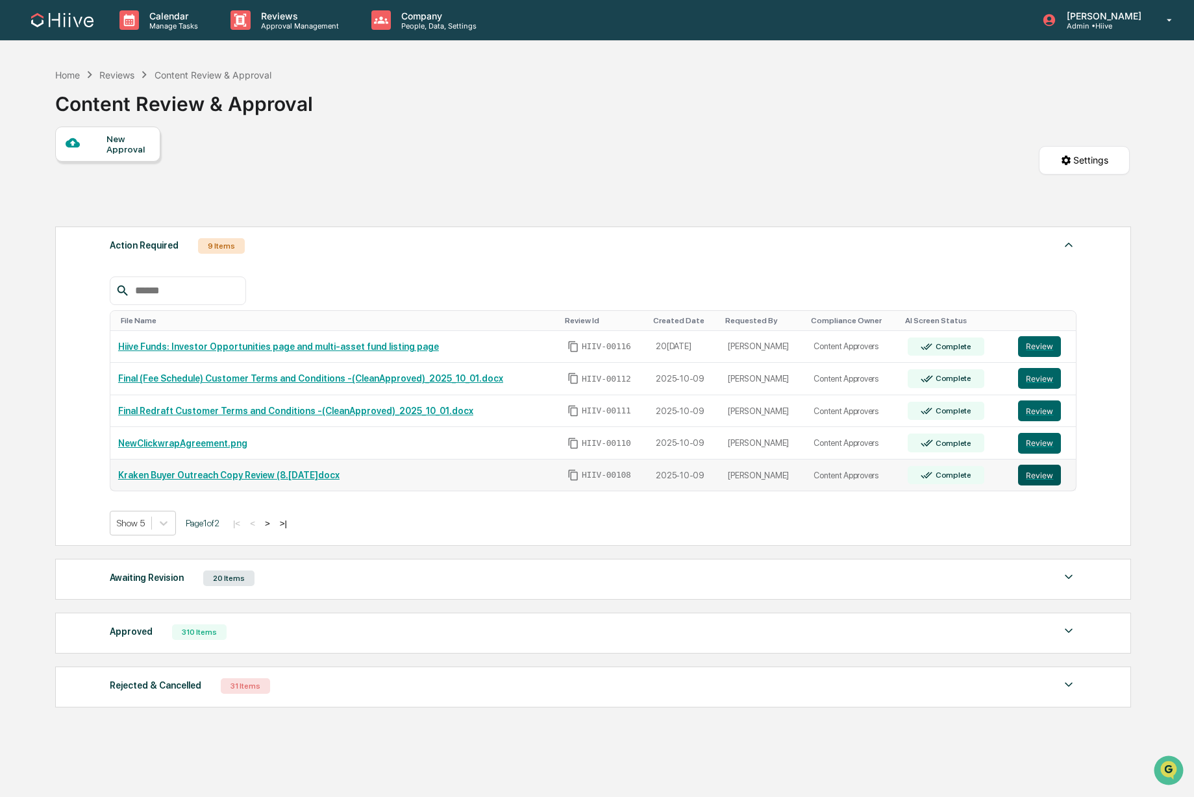
click at [1033, 481] on button "Review" at bounding box center [1039, 475] width 43 height 21
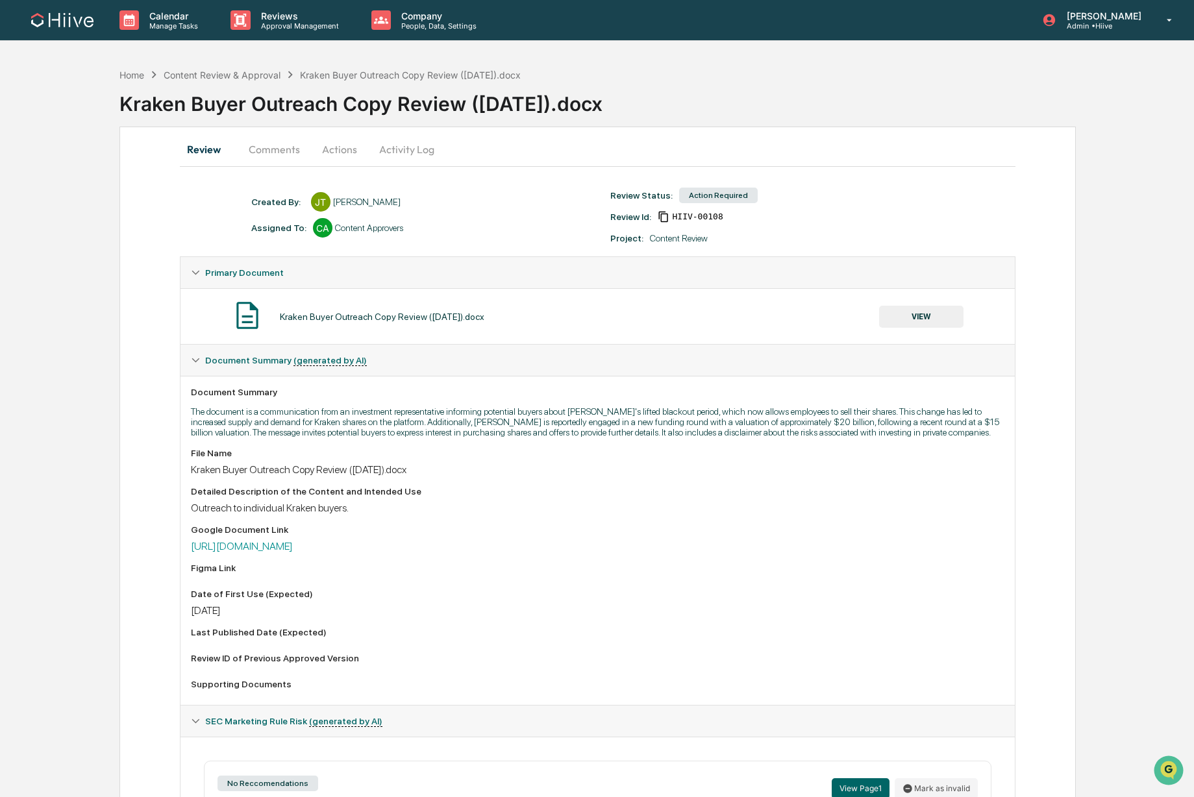
click at [317, 149] on button "Actions" at bounding box center [339, 149] width 58 height 31
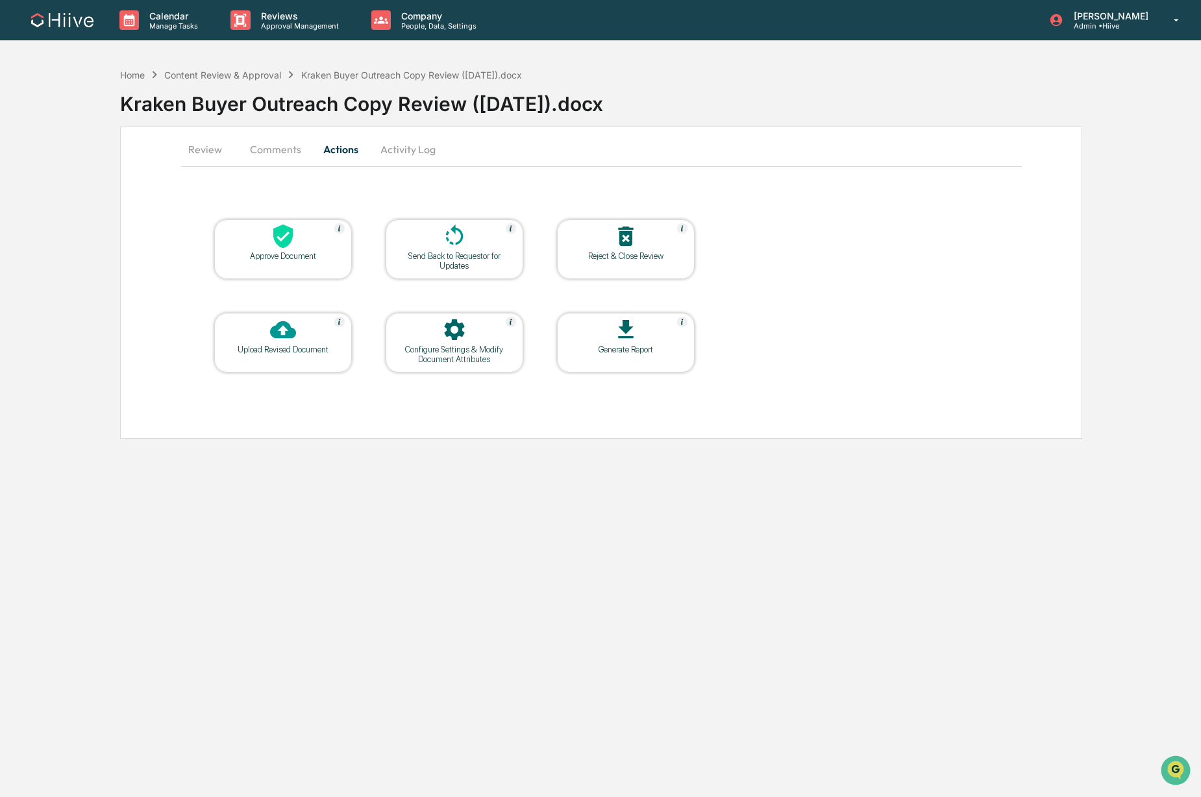
click at [288, 149] on button "Comments" at bounding box center [276, 149] width 72 height 31
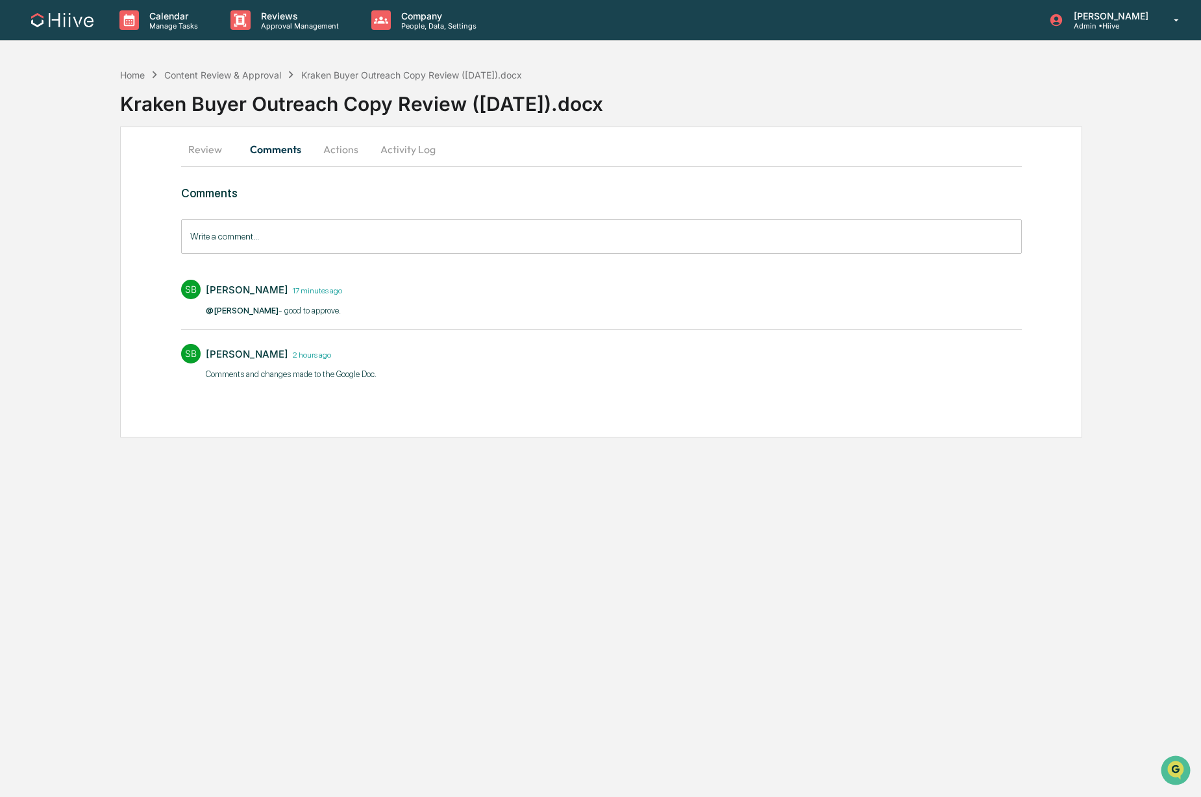
click at [190, 149] on button "Review" at bounding box center [210, 149] width 58 height 31
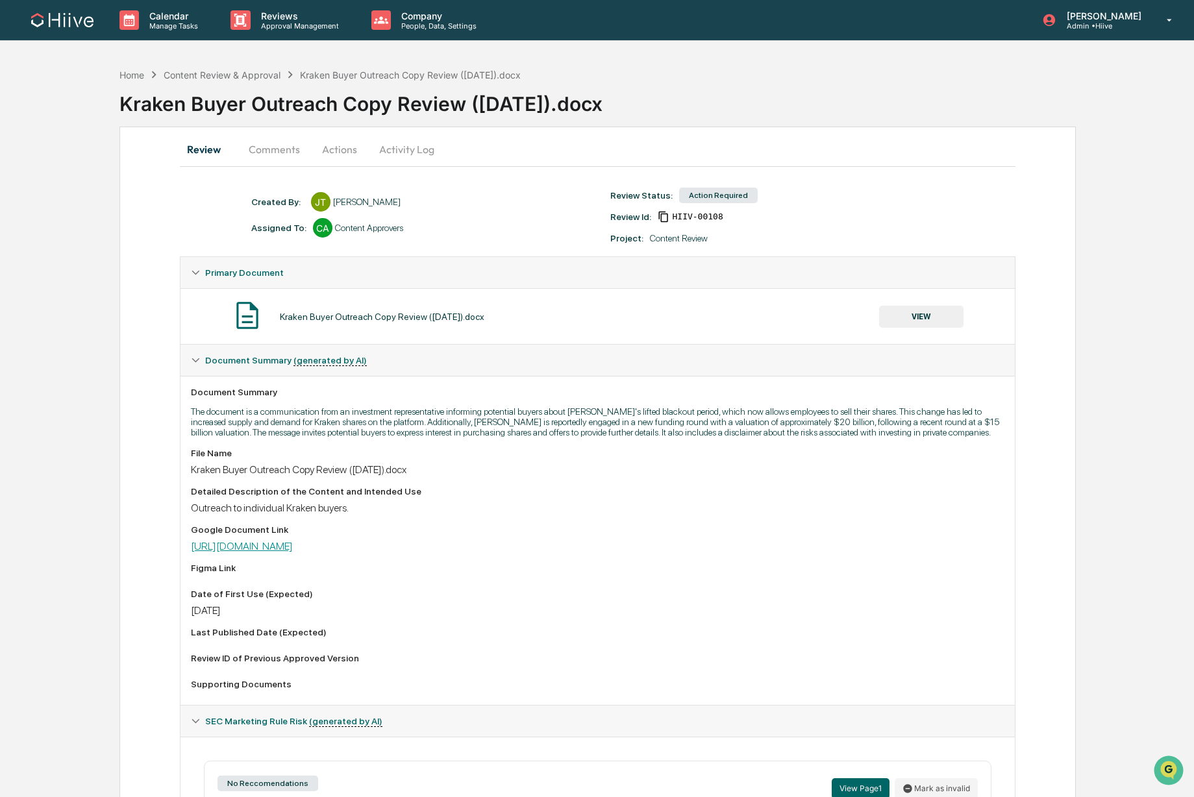
click at [293, 552] on link "[URL][DOMAIN_NAME]" at bounding box center [242, 546] width 102 height 12
